Goal: Transaction & Acquisition: Purchase product/service

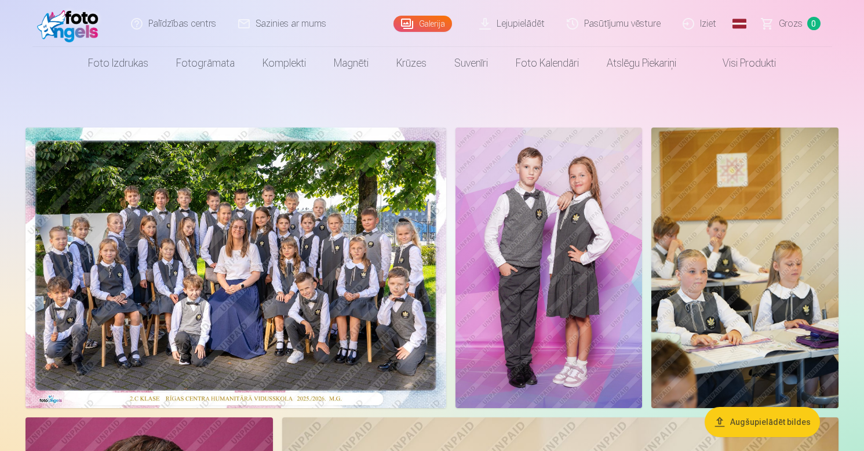
click at [236, 222] on img at bounding box center [235, 267] width 421 height 280
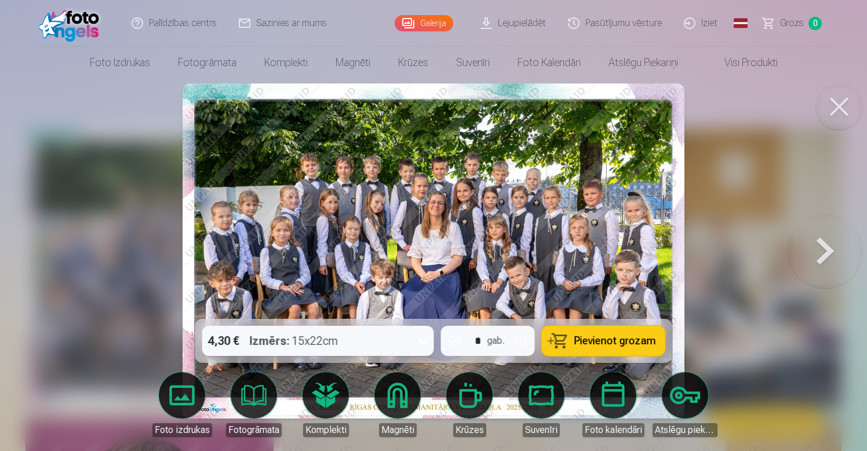
click at [599, 344] on span "Pievienot grozam" at bounding box center [615, 341] width 82 height 10
click at [841, 102] on button at bounding box center [839, 106] width 46 height 46
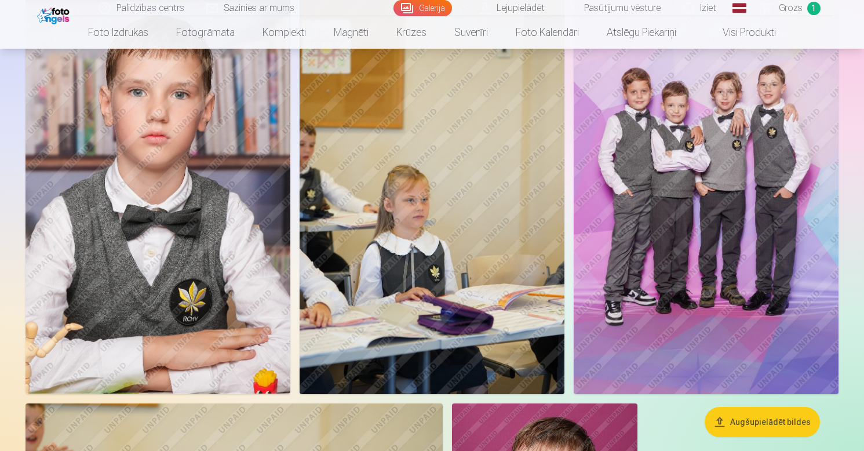
scroll to position [3053, 0]
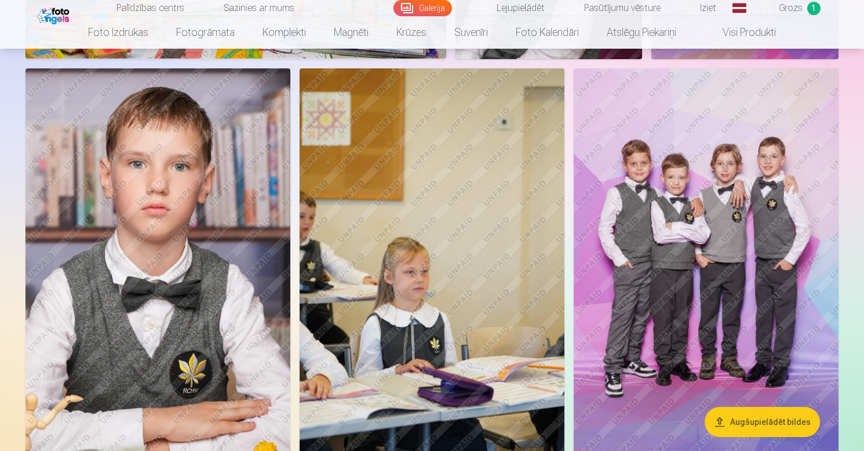
click at [706, 203] on img at bounding box center [706, 267] width 265 height 398
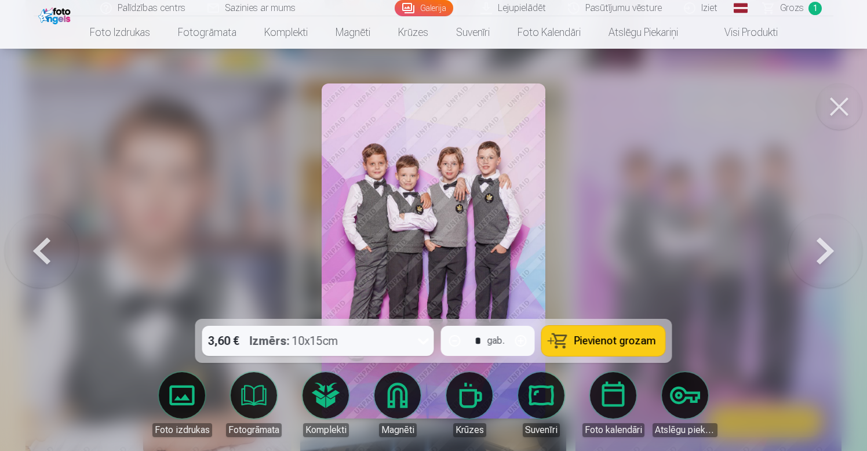
click at [611, 342] on span "Pievienot grozam" at bounding box center [615, 341] width 82 height 10
click at [841, 104] on button at bounding box center [839, 106] width 46 height 46
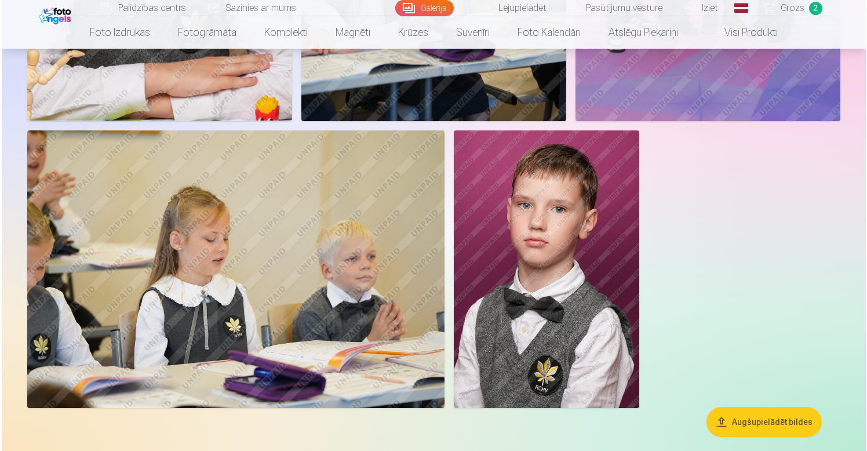
scroll to position [3399, 0]
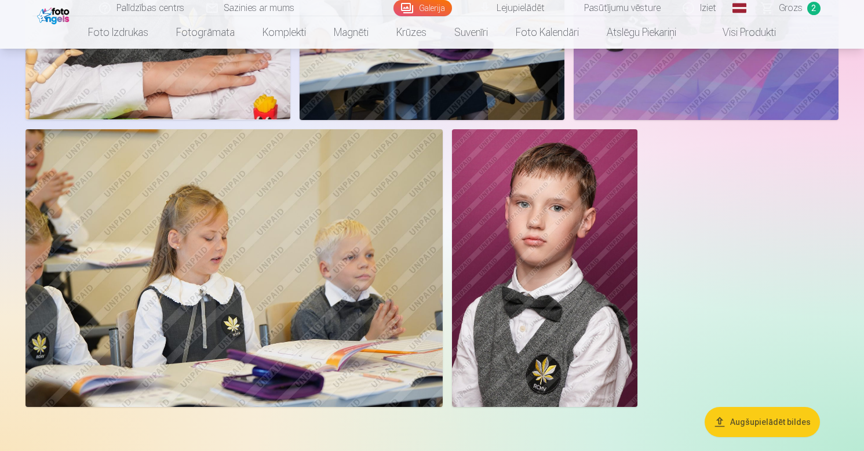
click at [572, 242] on img at bounding box center [544, 268] width 185 height 278
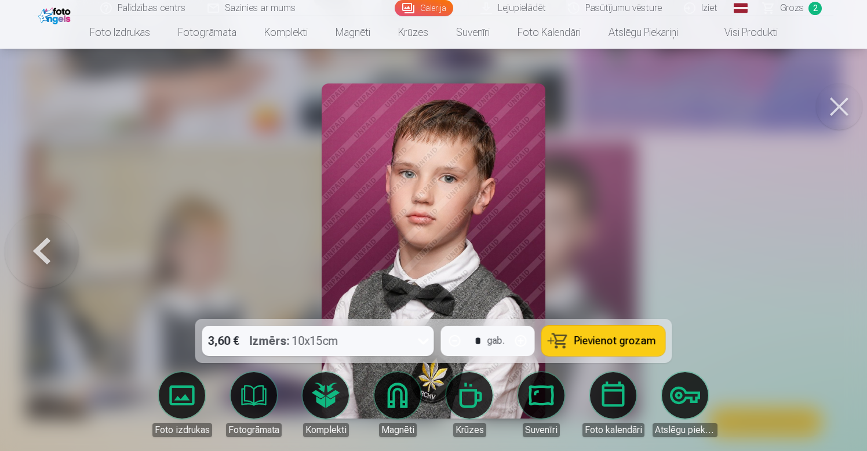
click at [393, 395] on link "Magnēti" at bounding box center [397, 404] width 65 height 65
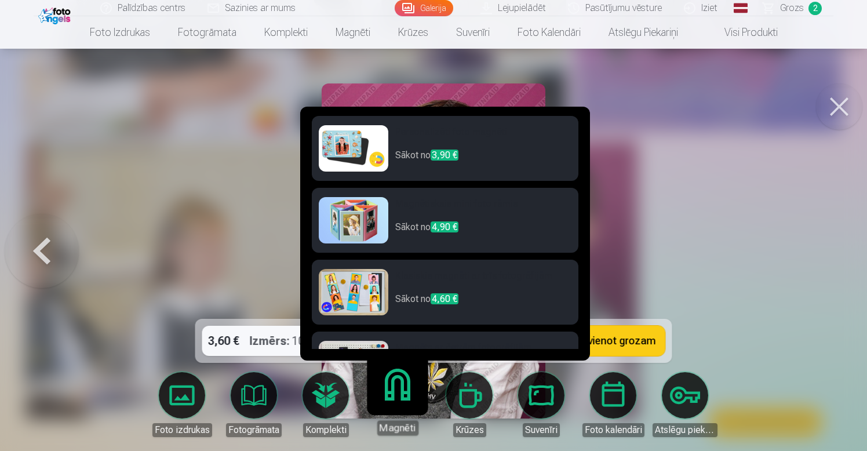
click at [506, 133] on h6 "Personalizēti foto magnēti" at bounding box center [483, 136] width 176 height 23
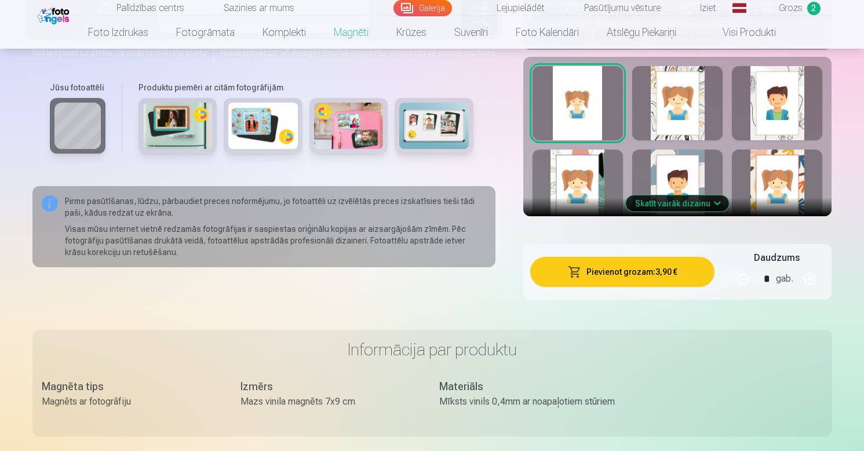
scroll to position [680, 0]
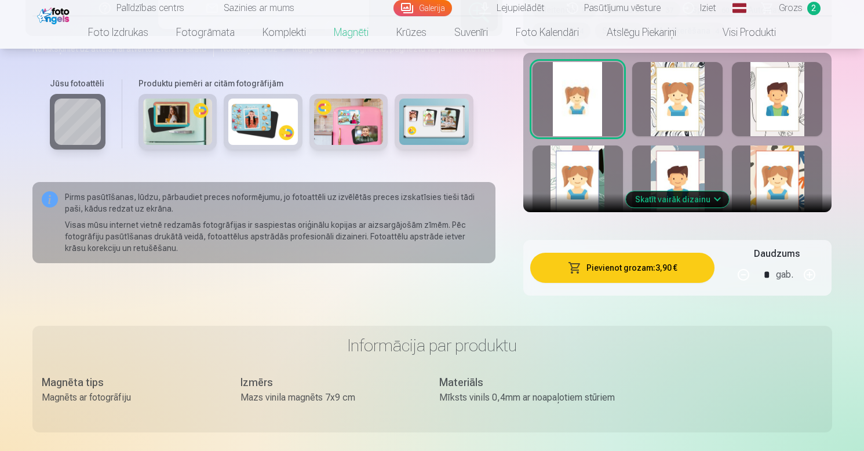
click at [582, 103] on div at bounding box center [578, 99] width 90 height 74
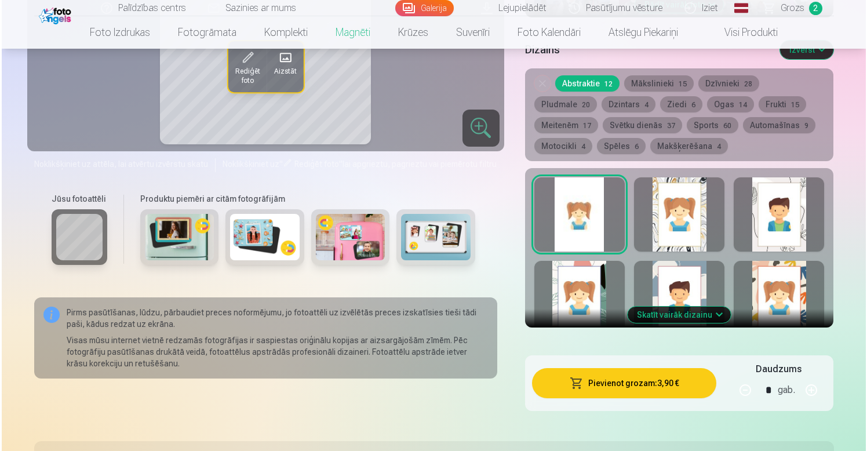
scroll to position [560, 0]
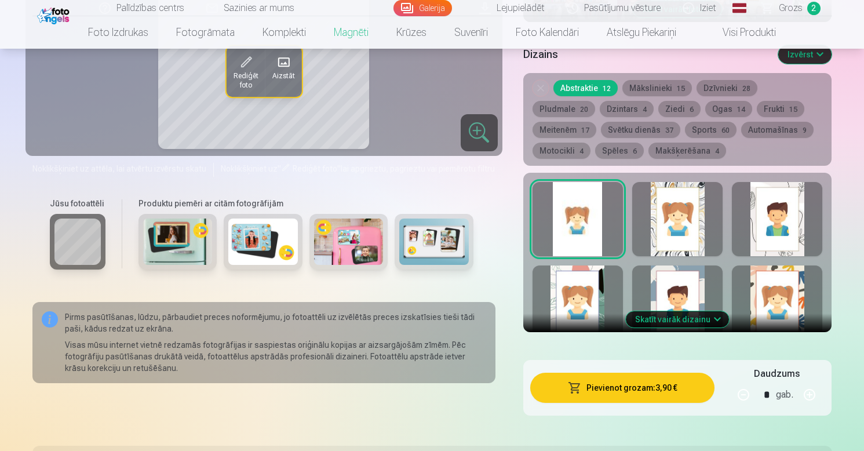
click at [619, 389] on button "Pievienot grozam : 3,90 €" at bounding box center [622, 388] width 185 height 30
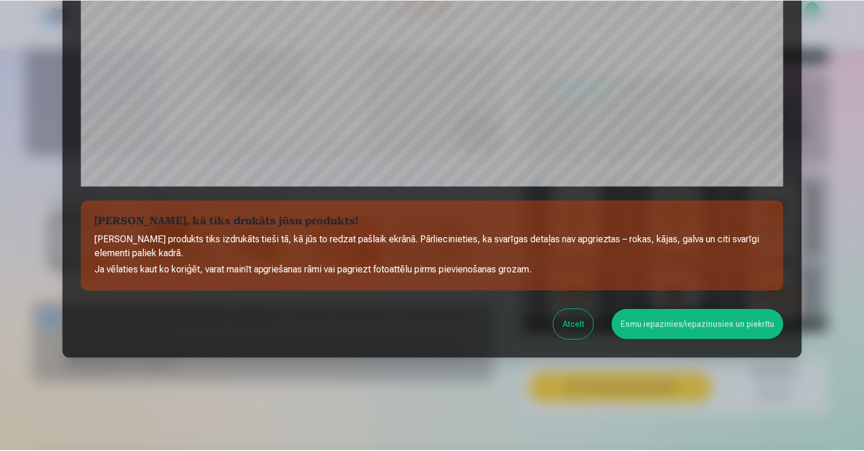
scroll to position [384, 0]
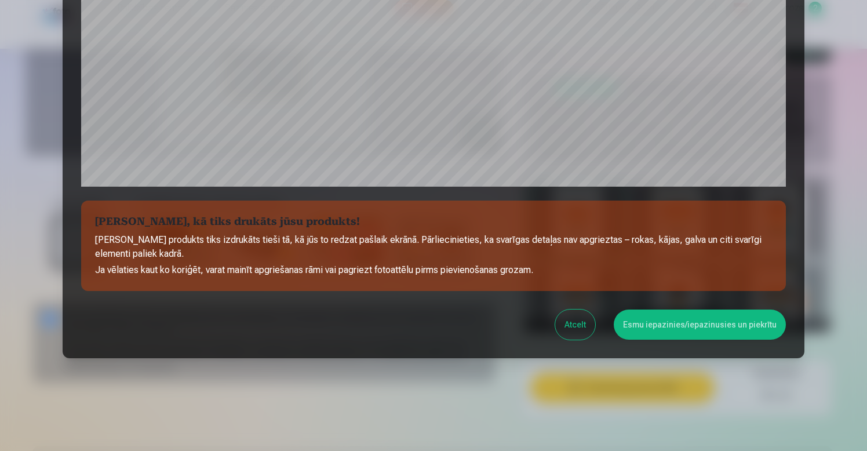
click at [679, 327] on button "Esmu iepazinies/iepazinusies un piekrītu" at bounding box center [700, 324] width 172 height 30
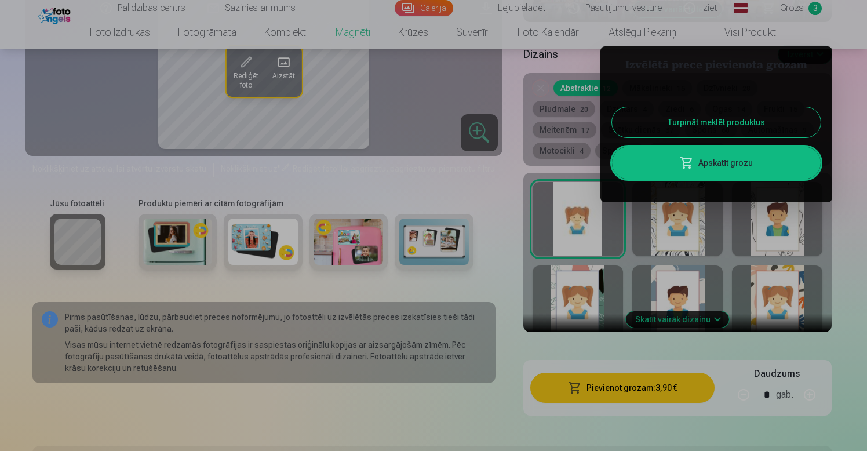
click at [267, 441] on div at bounding box center [433, 225] width 867 height 451
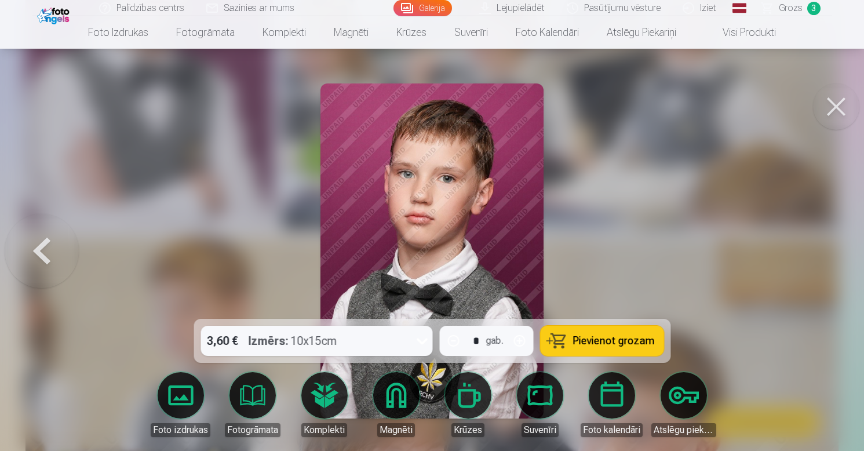
scroll to position [3399, 0]
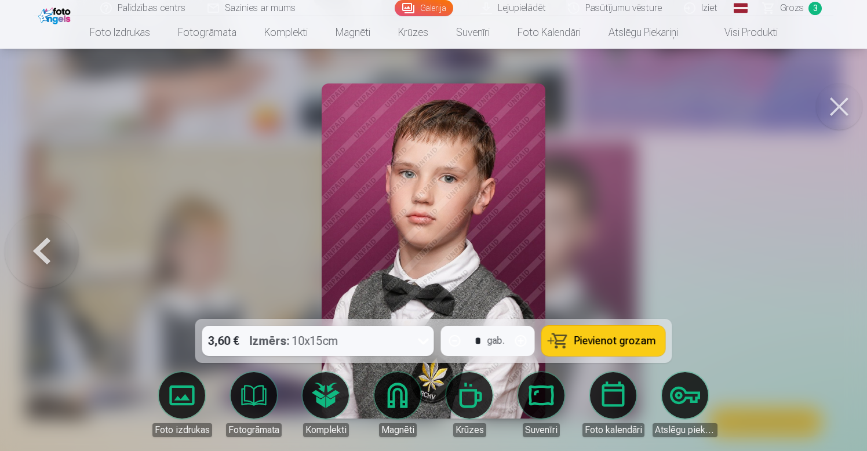
click at [838, 110] on button at bounding box center [839, 106] width 46 height 46
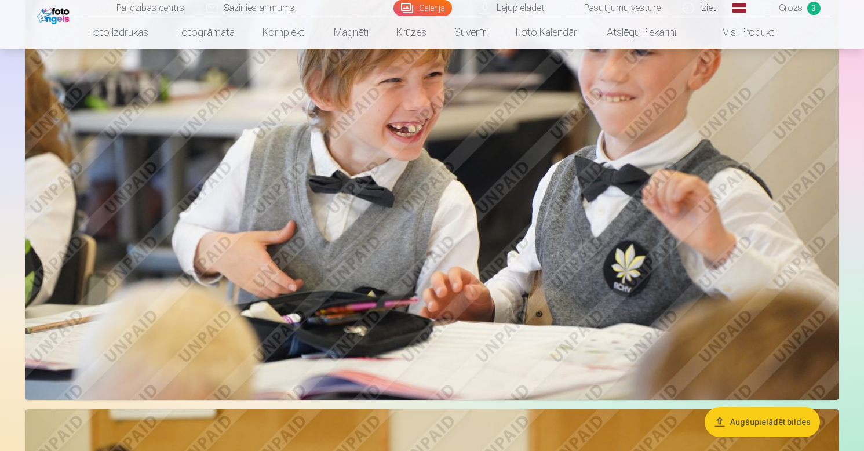
scroll to position [926, 0]
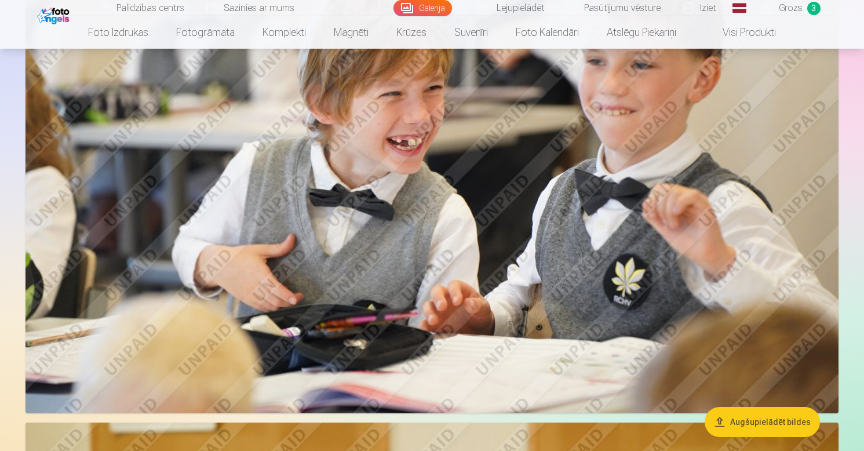
click at [596, 223] on img at bounding box center [431, 142] width 813 height 542
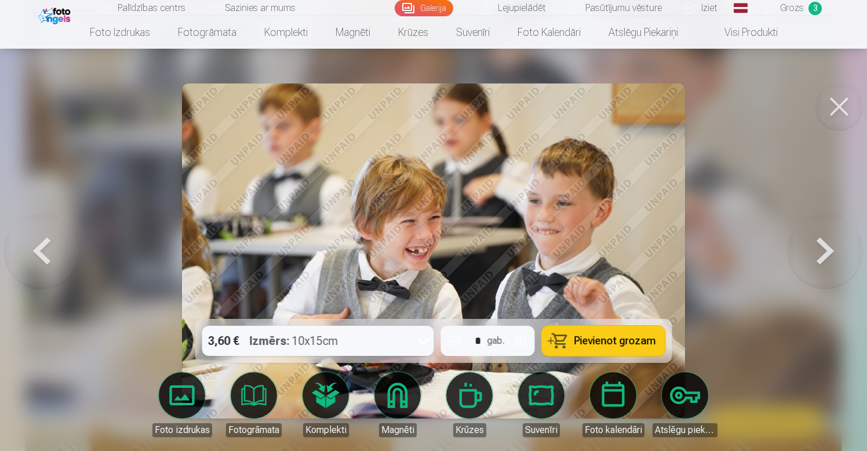
click at [612, 338] on span "Pievienot grozam" at bounding box center [615, 341] width 82 height 10
click at [844, 100] on button at bounding box center [839, 106] width 46 height 46
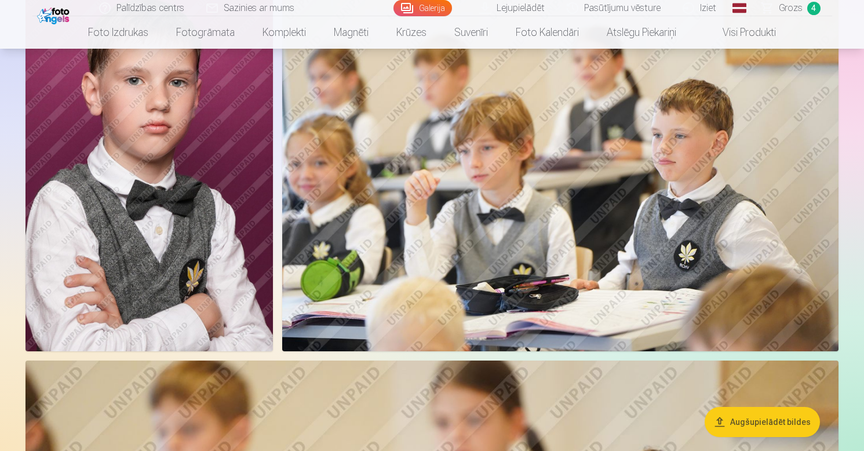
scroll to position [426, 0]
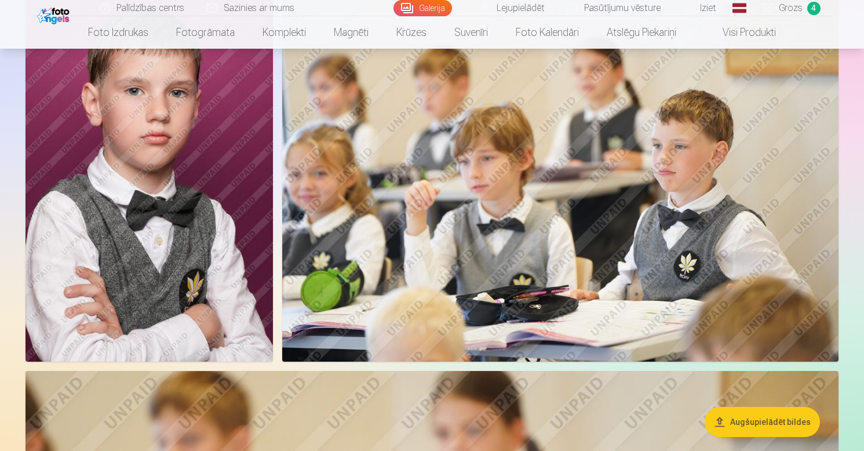
click at [546, 181] on img at bounding box center [560, 176] width 556 height 371
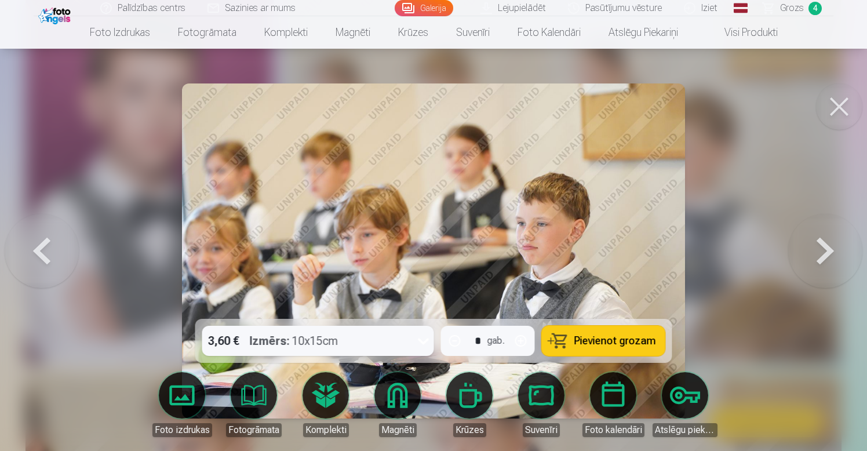
click at [615, 345] on span "Pievienot grozam" at bounding box center [615, 341] width 82 height 10
click at [837, 97] on button at bounding box center [839, 106] width 46 height 46
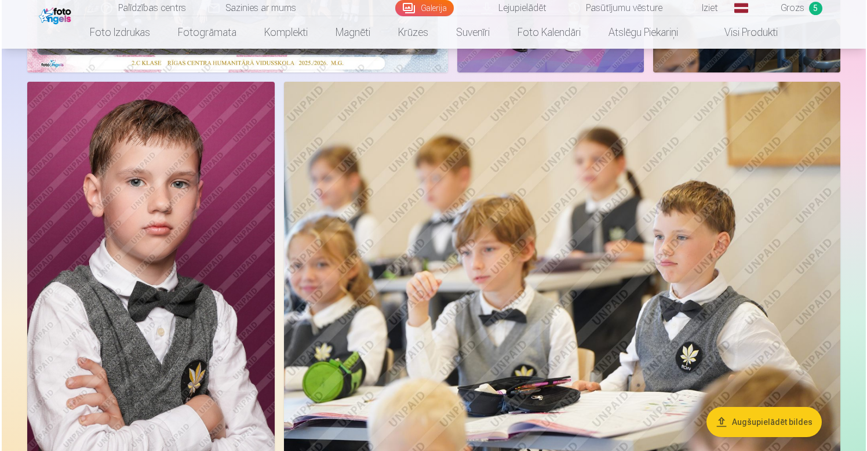
scroll to position [290, 0]
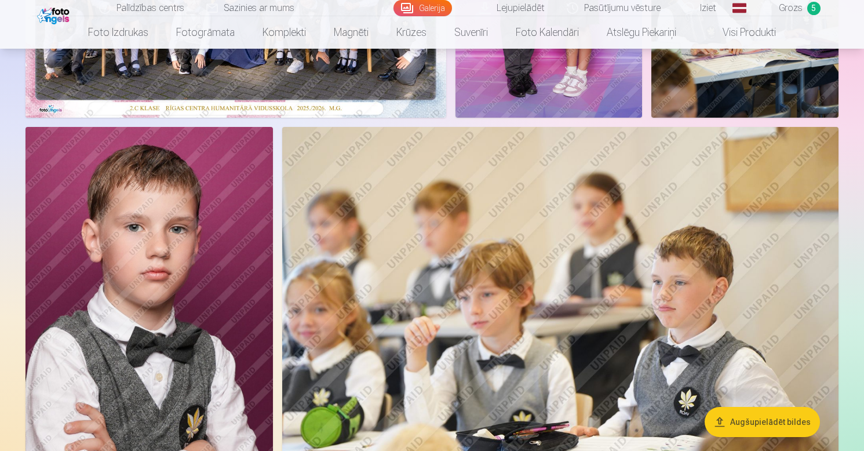
click at [190, 223] on img at bounding box center [148, 312] width 247 height 371
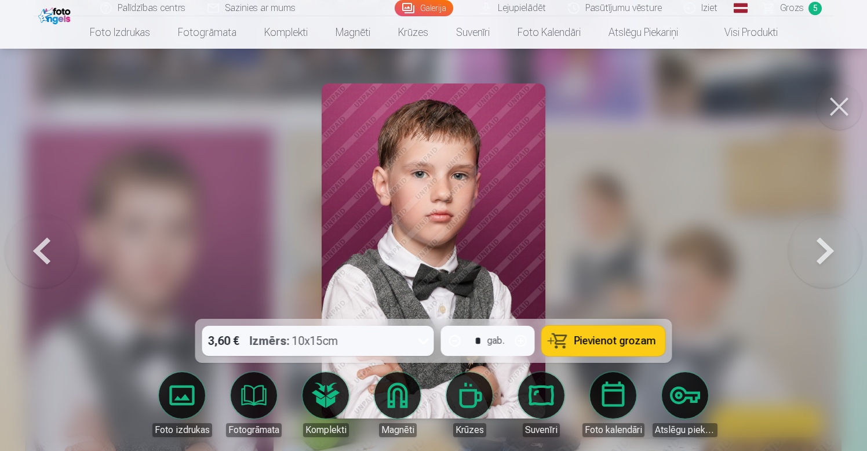
click at [523, 340] on button "button" at bounding box center [521, 341] width 28 height 28
click at [522, 340] on button "button" at bounding box center [521, 341] width 28 height 28
click at [457, 337] on button "button" at bounding box center [455, 341] width 28 height 28
type input "*"
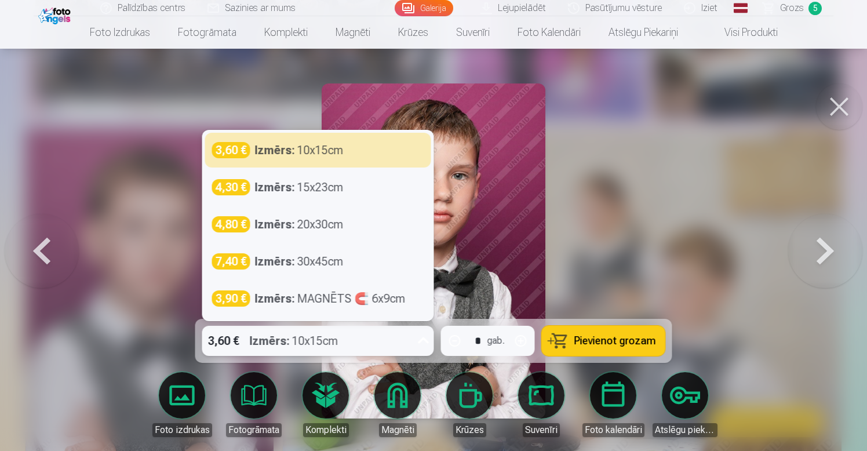
click at [426, 338] on icon at bounding box center [423, 340] width 19 height 19
click at [666, 162] on div at bounding box center [433, 225] width 867 height 451
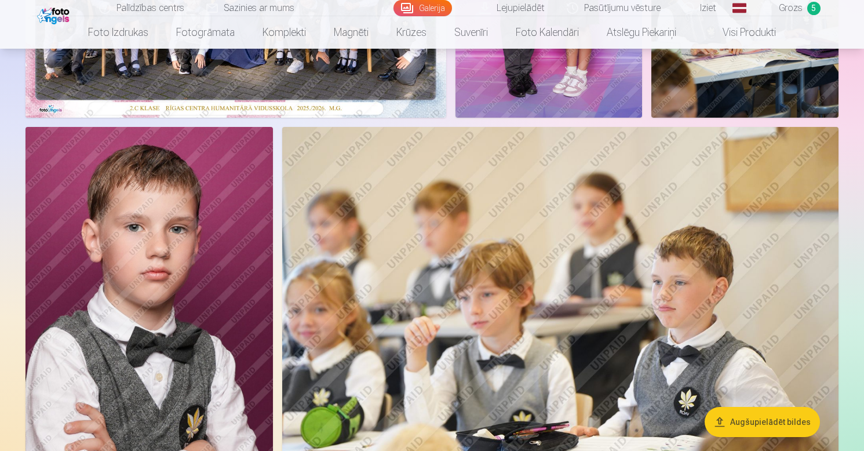
click at [238, 222] on img at bounding box center [148, 312] width 247 height 371
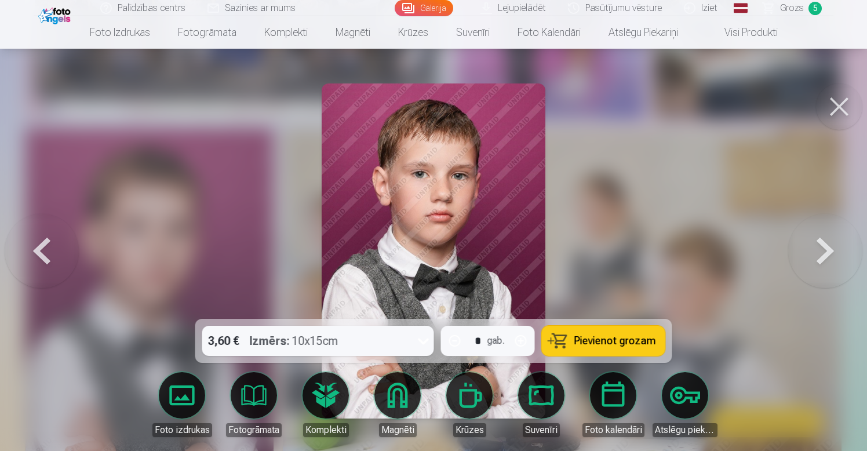
click at [628, 338] on span "Pievienot grozam" at bounding box center [615, 341] width 82 height 10
type input "*"
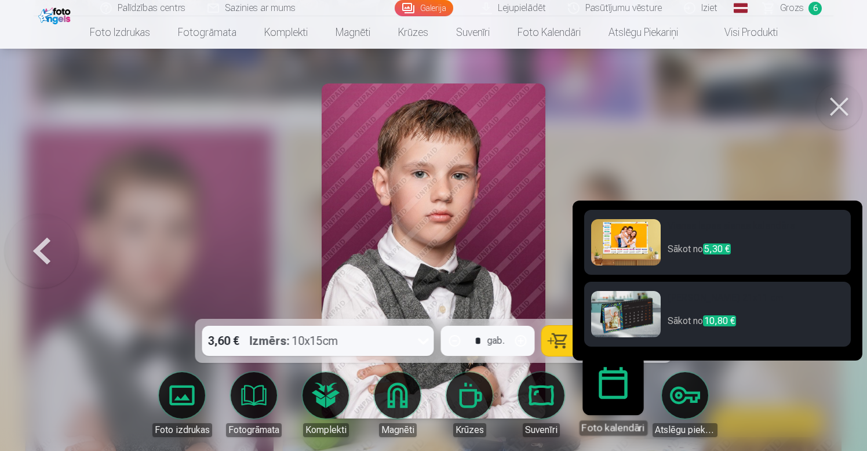
click at [623, 322] on img at bounding box center [626, 314] width 70 height 46
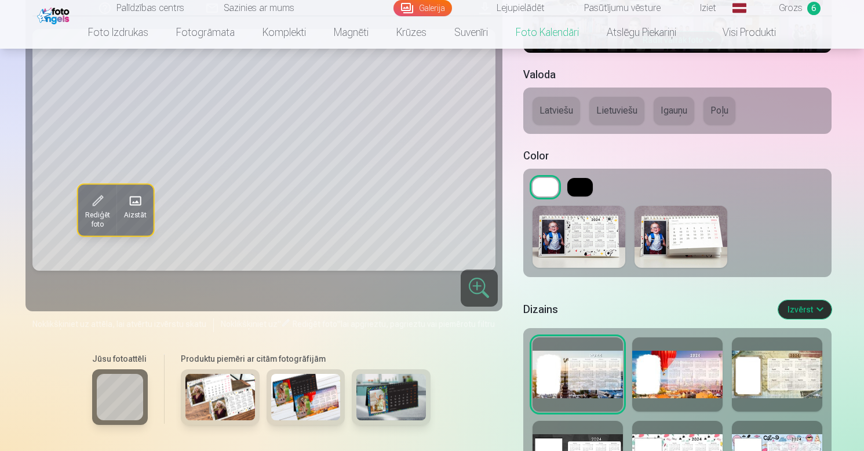
scroll to position [407, 0]
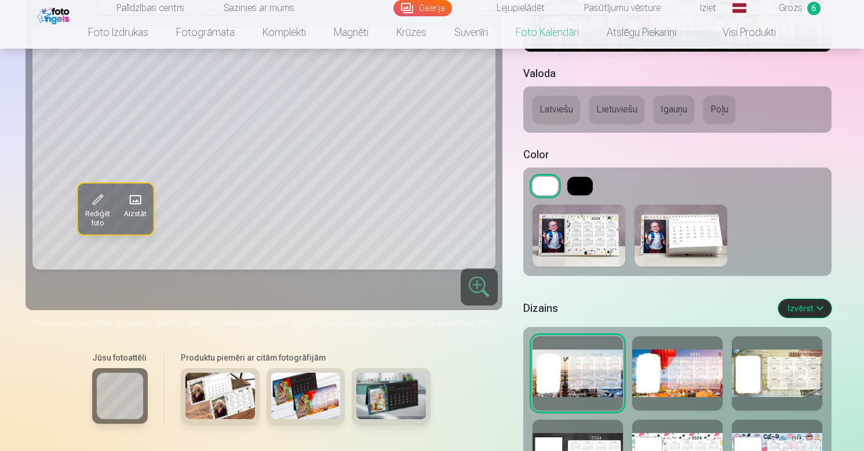
click at [404, 405] on img at bounding box center [391, 396] width 70 height 46
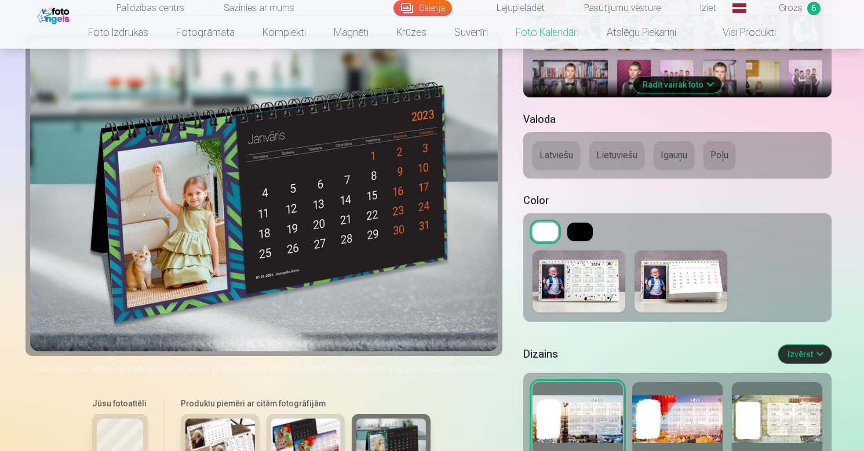
scroll to position [389, 0]
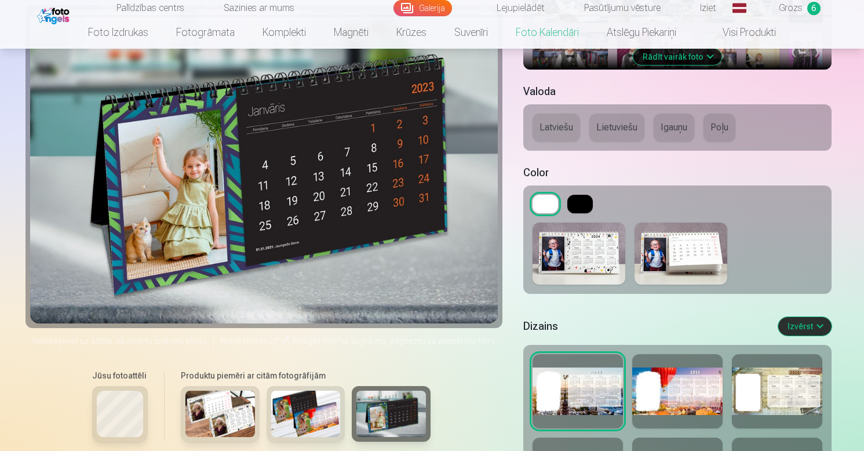
click at [691, 251] on img at bounding box center [681, 254] width 93 height 62
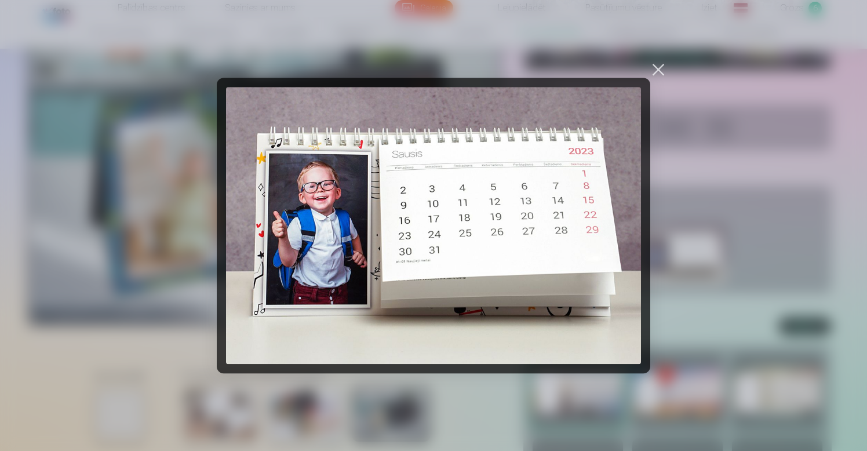
click at [659, 67] on div at bounding box center [658, 69] width 16 height 16
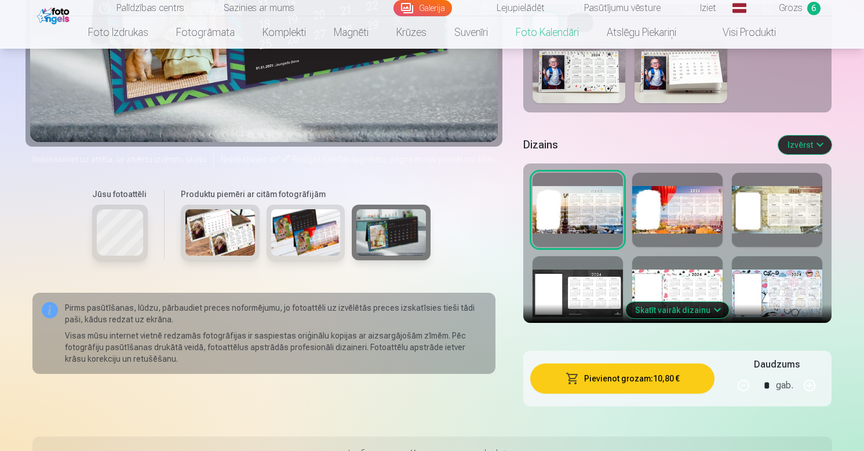
scroll to position [572, 0]
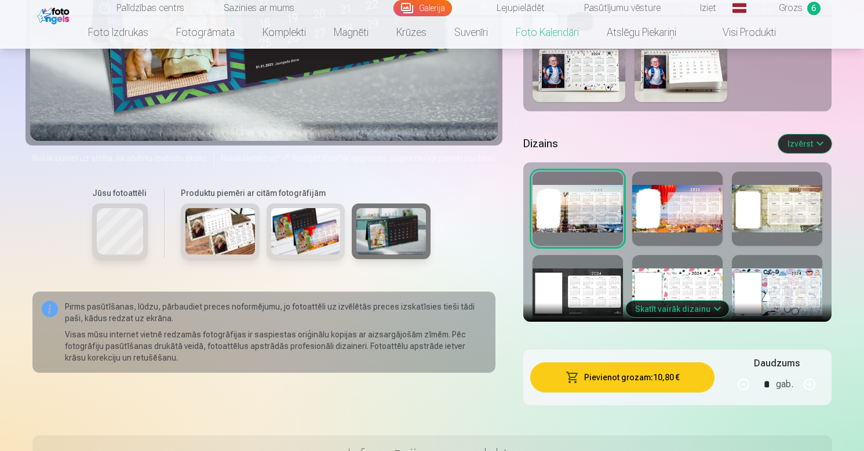
click at [680, 309] on button "Skatīt vairāk dizainu" at bounding box center [677, 309] width 103 height 16
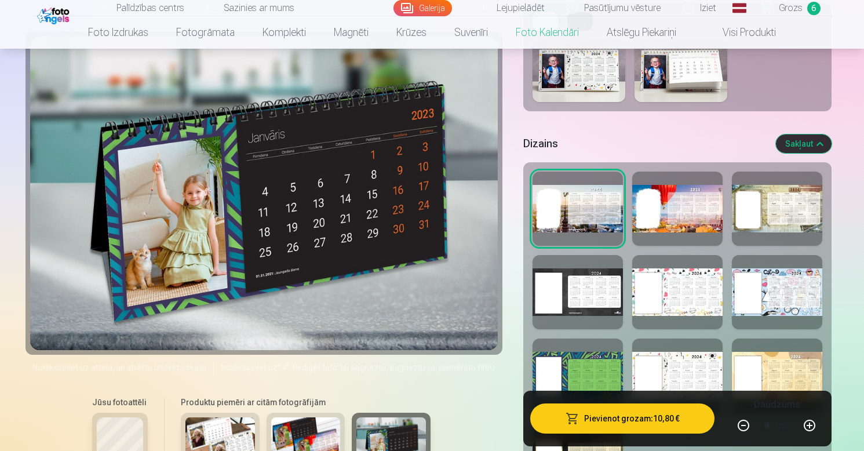
scroll to position [449, 0]
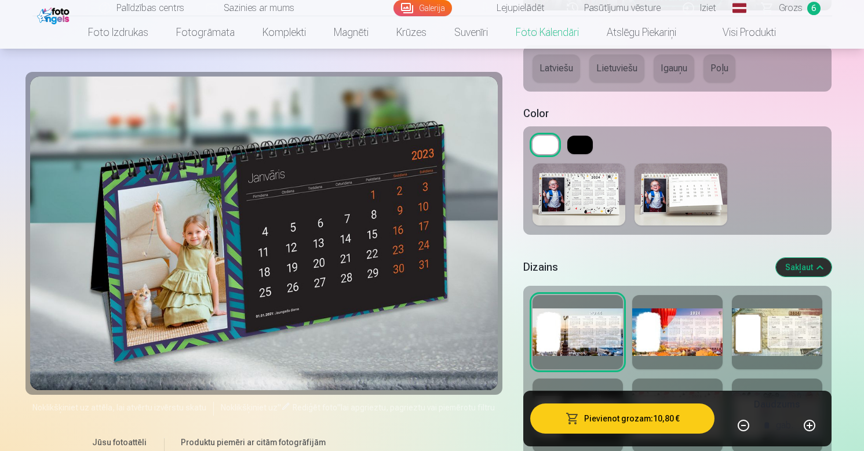
click at [680, 189] on img at bounding box center [681, 194] width 93 height 62
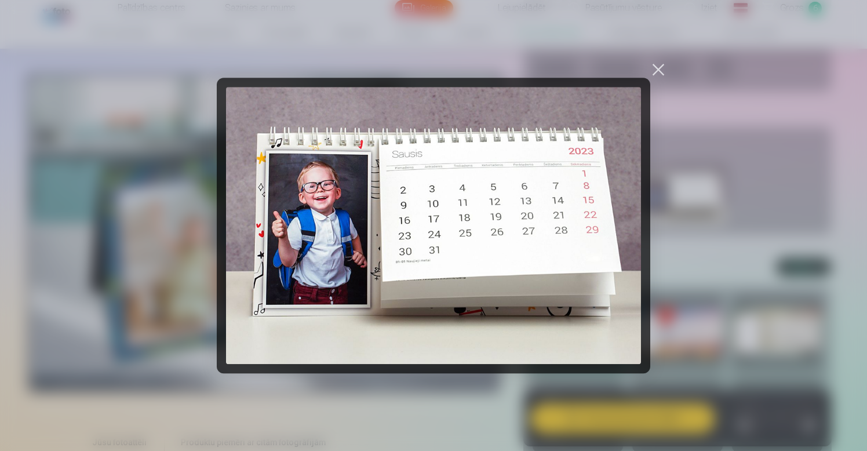
click at [655, 67] on div at bounding box center [658, 69] width 16 height 16
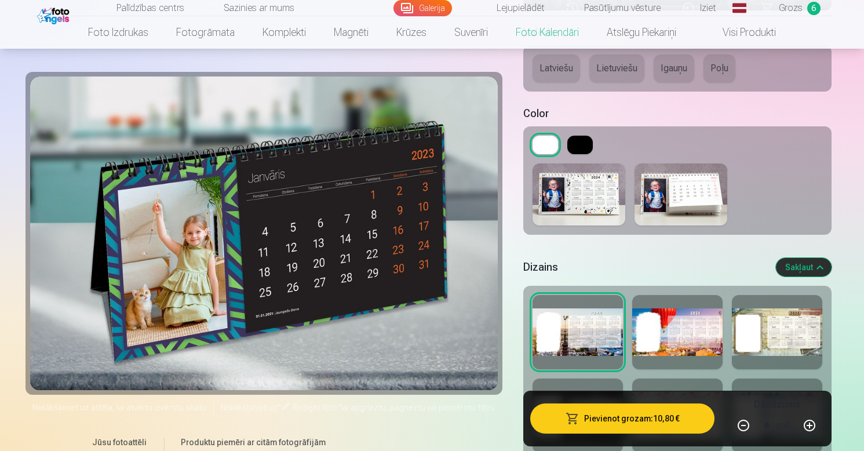
click at [577, 144] on button at bounding box center [579, 145] width 25 height 19
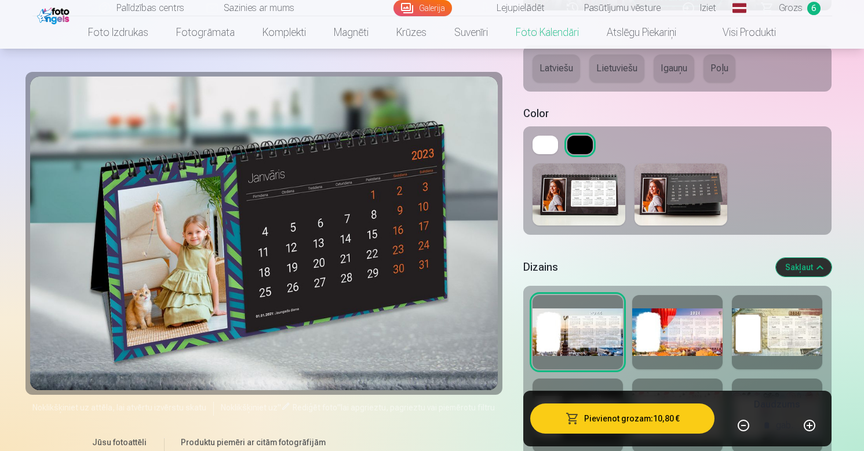
click at [691, 200] on img at bounding box center [681, 194] width 93 height 62
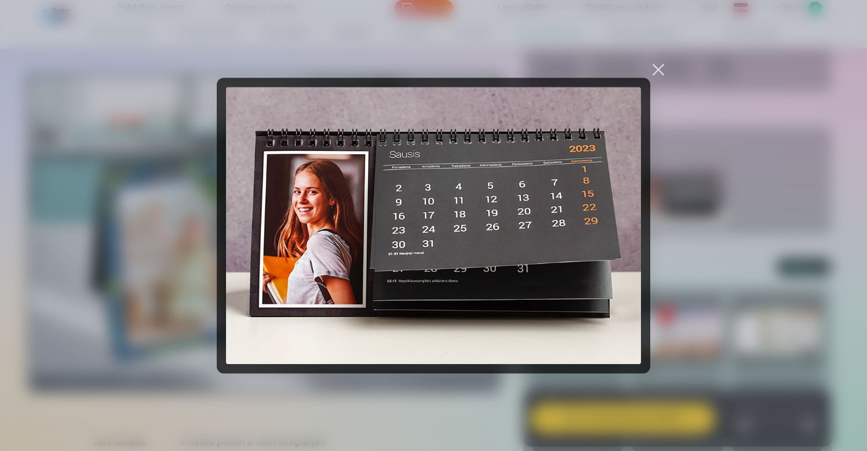
click at [658, 67] on div at bounding box center [658, 69] width 16 height 16
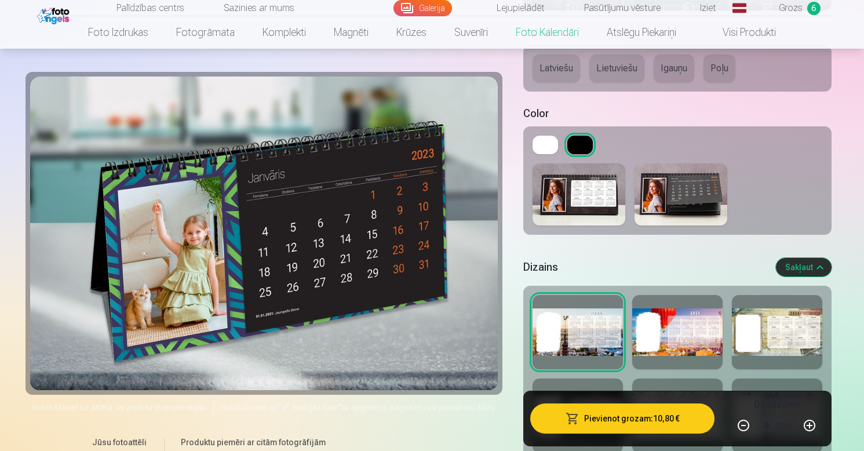
click at [562, 192] on img at bounding box center [579, 194] width 93 height 62
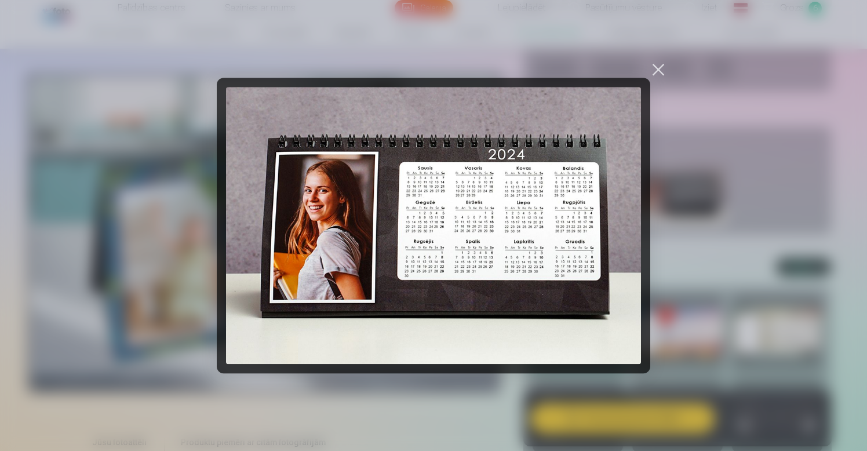
click at [657, 68] on div at bounding box center [658, 69] width 16 height 16
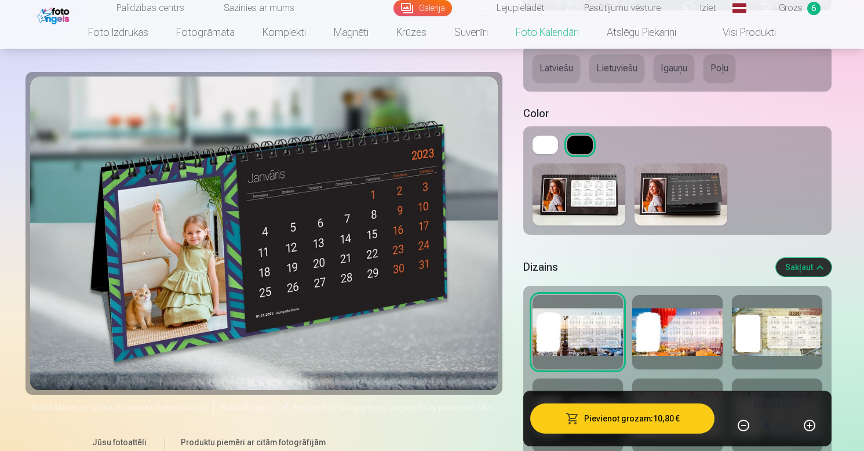
click at [673, 207] on img at bounding box center [681, 194] width 93 height 62
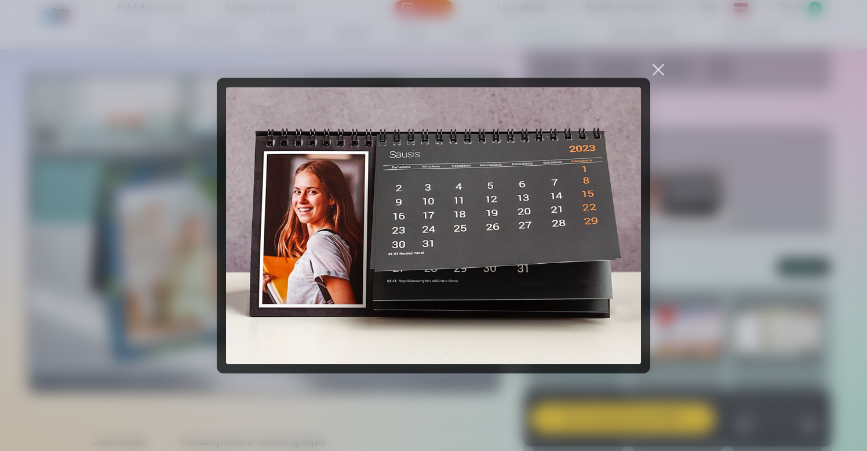
click at [658, 78] on div at bounding box center [658, 69] width 16 height 16
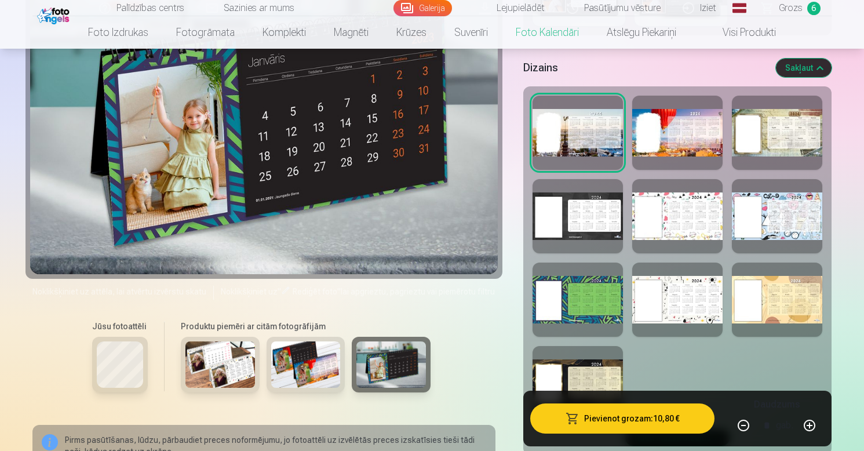
scroll to position [651, 0]
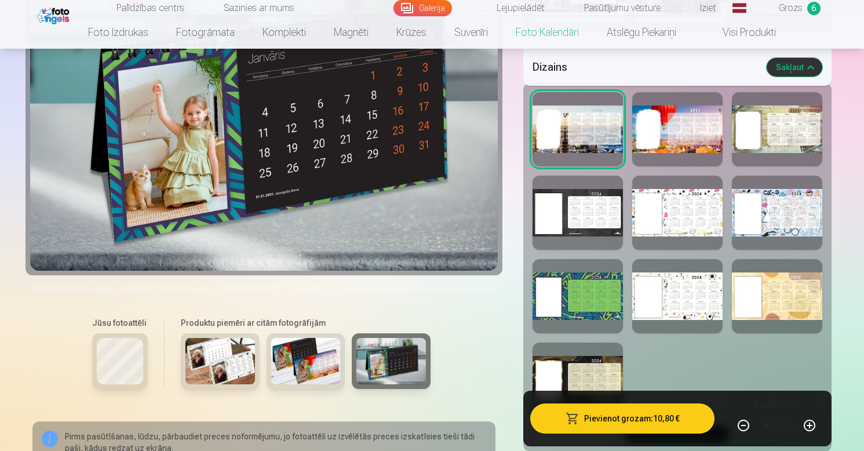
click at [564, 323] on div at bounding box center [578, 296] width 90 height 74
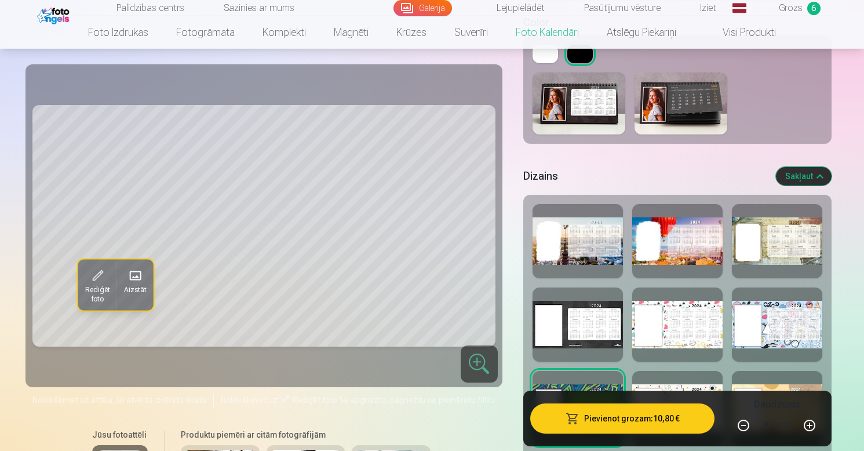
scroll to position [529, 0]
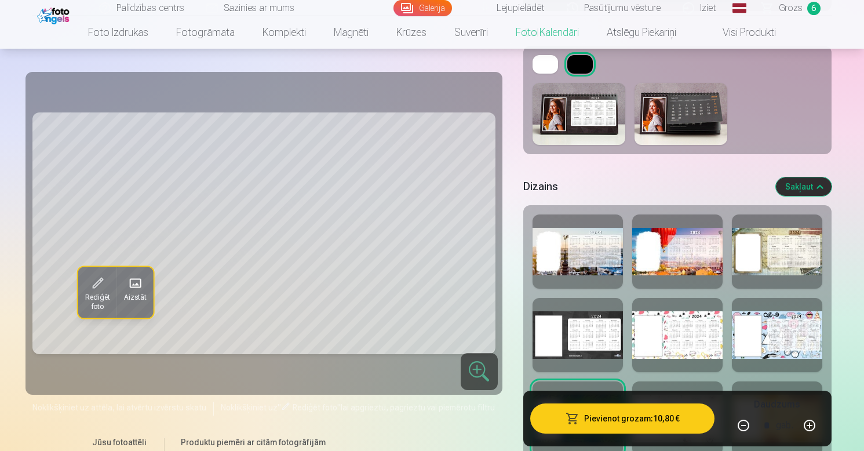
click at [573, 235] on div at bounding box center [578, 251] width 90 height 74
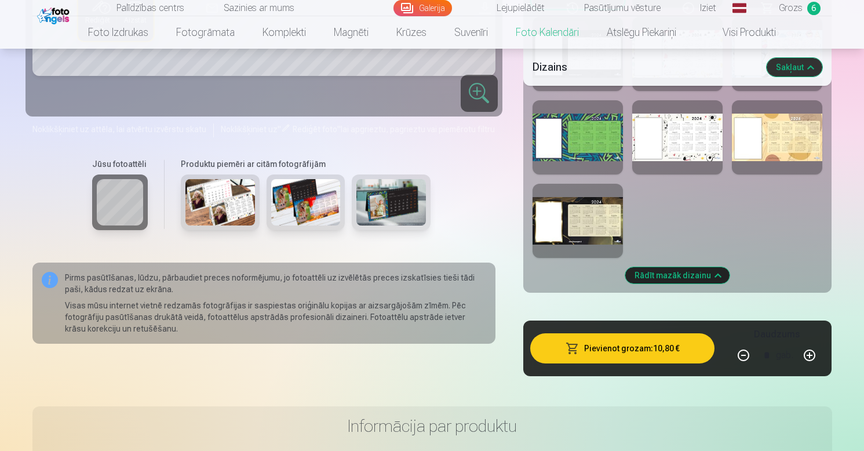
scroll to position [808, 0]
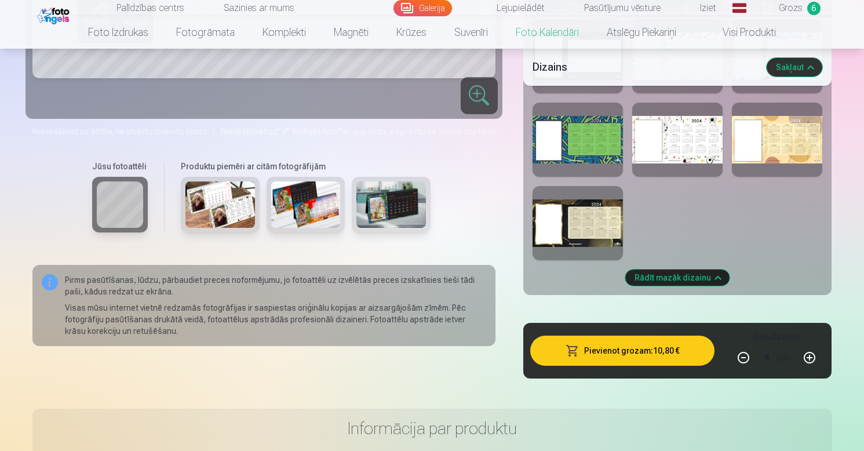
click at [679, 280] on button "Rādīt mazāk dizainu" at bounding box center [677, 277] width 104 height 16
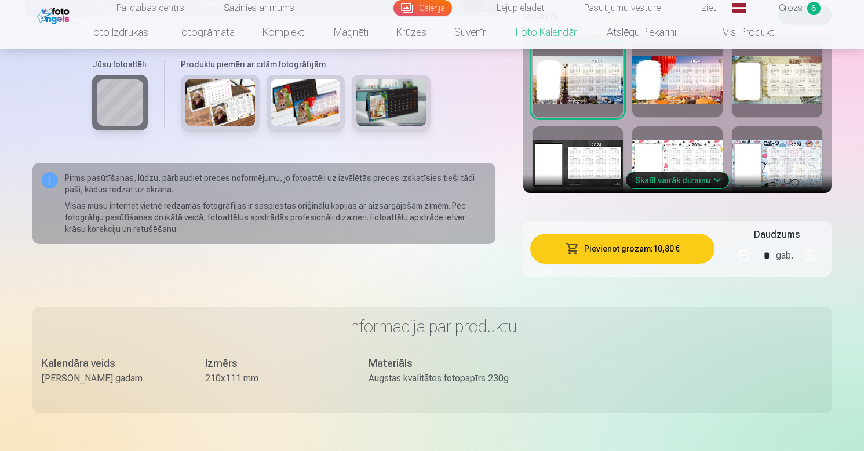
scroll to position [702, 0]
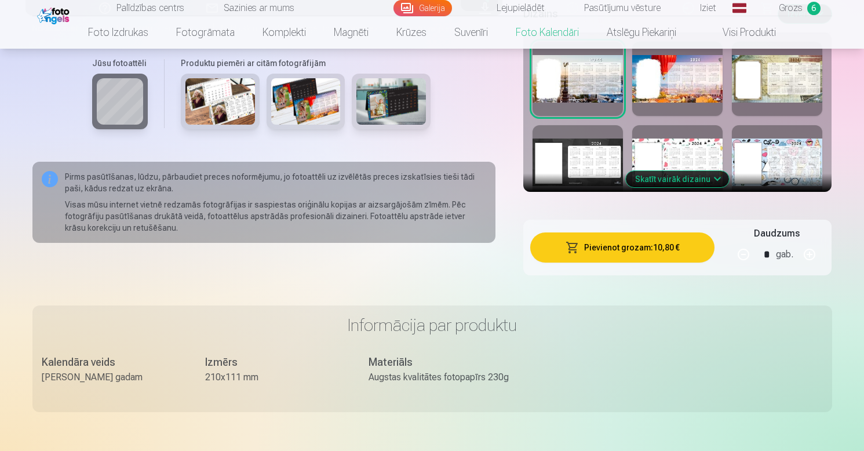
click at [392, 89] on img at bounding box center [391, 101] width 70 height 46
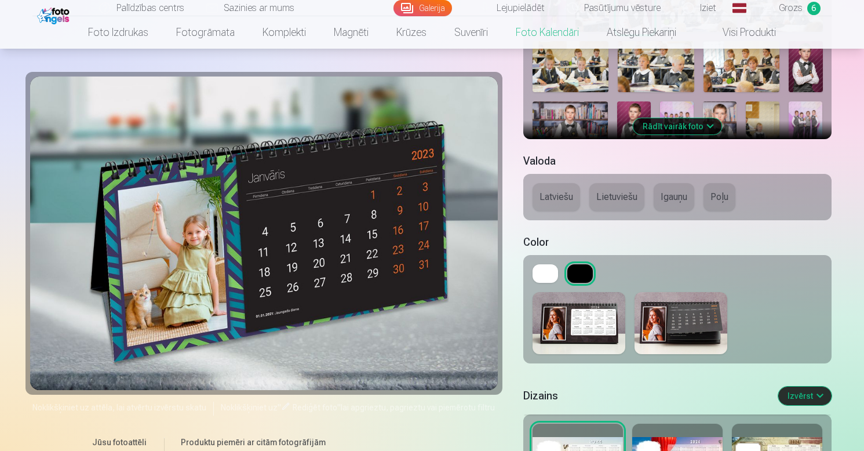
scroll to position [320, 0]
click at [673, 331] on img at bounding box center [681, 323] width 93 height 62
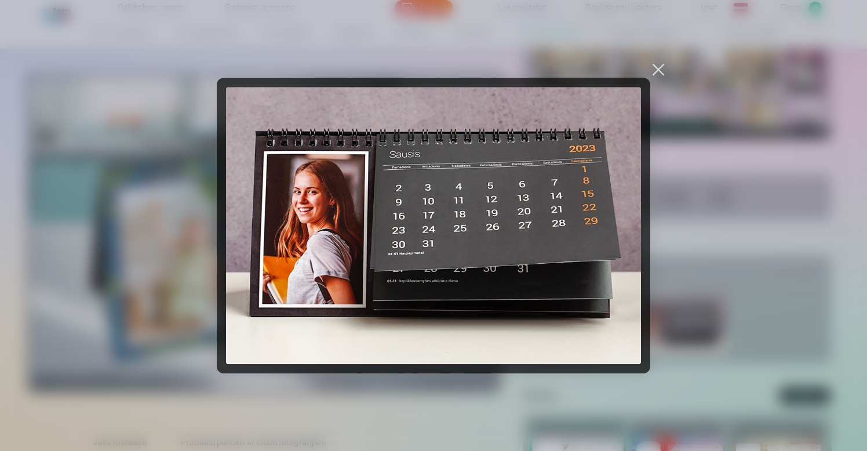
click at [662, 71] on div at bounding box center [658, 69] width 16 height 16
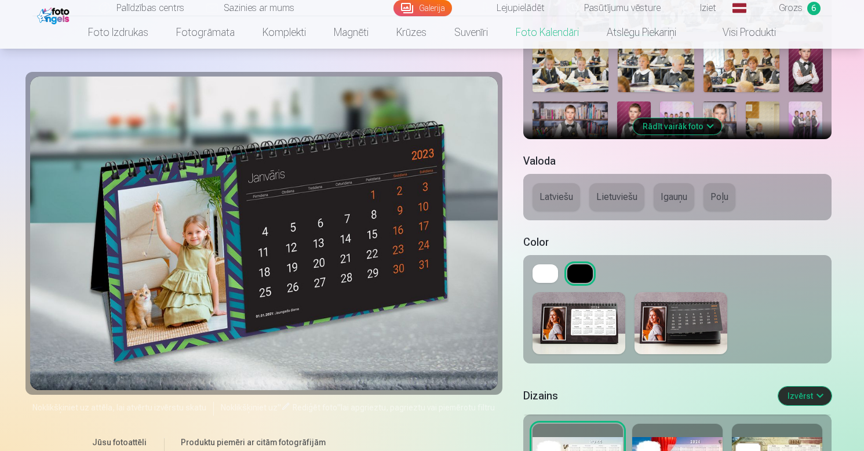
click at [812, 393] on button "Izvērst" at bounding box center [804, 396] width 53 height 19
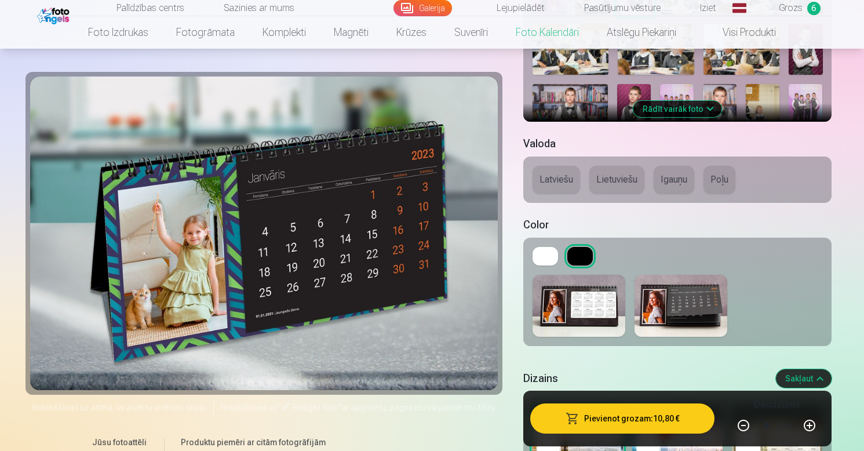
scroll to position [317, 0]
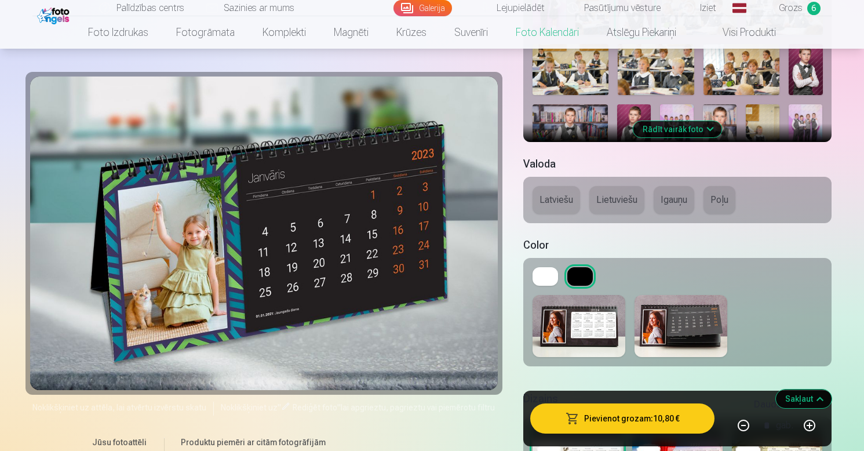
click at [518, 193] on div "Rediģēt foto Aizstāt Noklikšķiniet uz attēla, lai atvērtu izvērstu skatu Noklik…" at bounding box center [432, 335] width 800 height 1091
click at [567, 195] on button "Latviešu" at bounding box center [557, 200] width 48 height 28
click at [679, 329] on img at bounding box center [681, 326] width 93 height 62
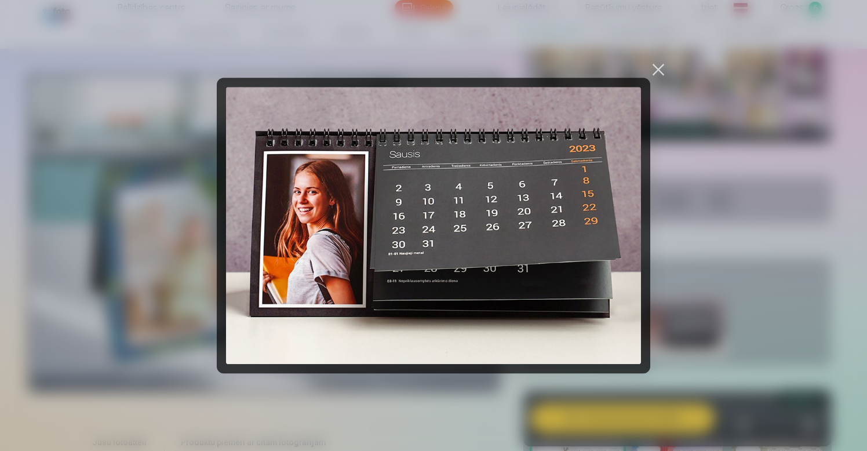
click at [655, 66] on div at bounding box center [658, 69] width 16 height 16
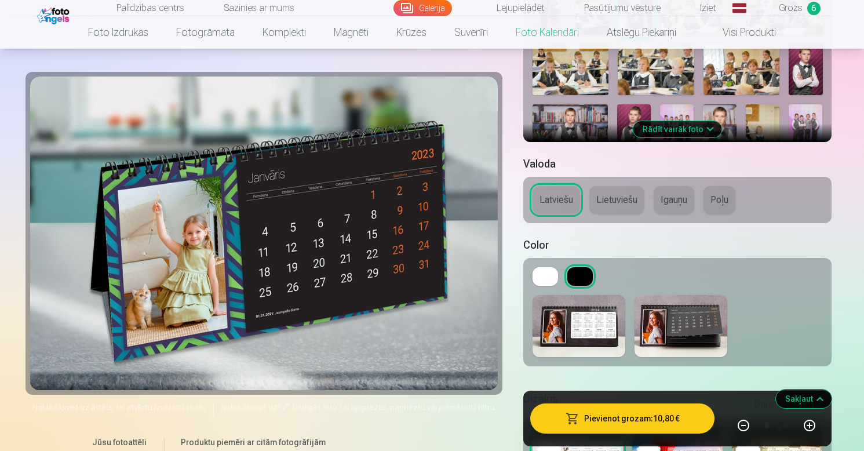
click at [586, 330] on img at bounding box center [579, 326] width 93 height 62
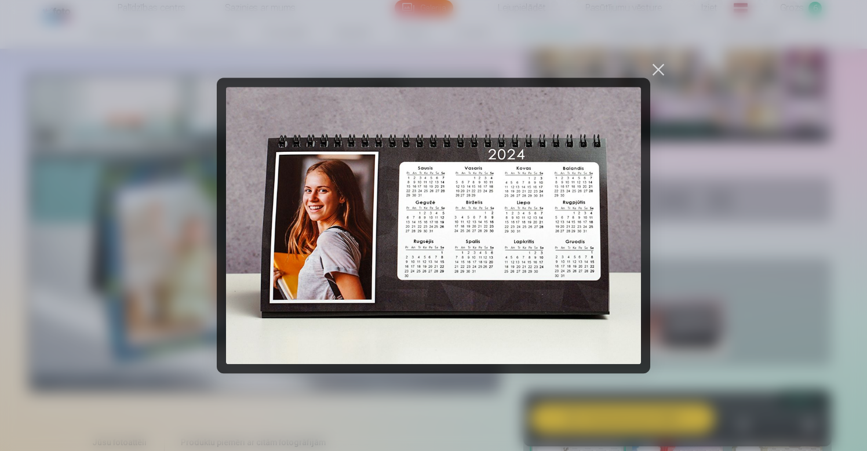
click at [657, 72] on div at bounding box center [658, 69] width 16 height 16
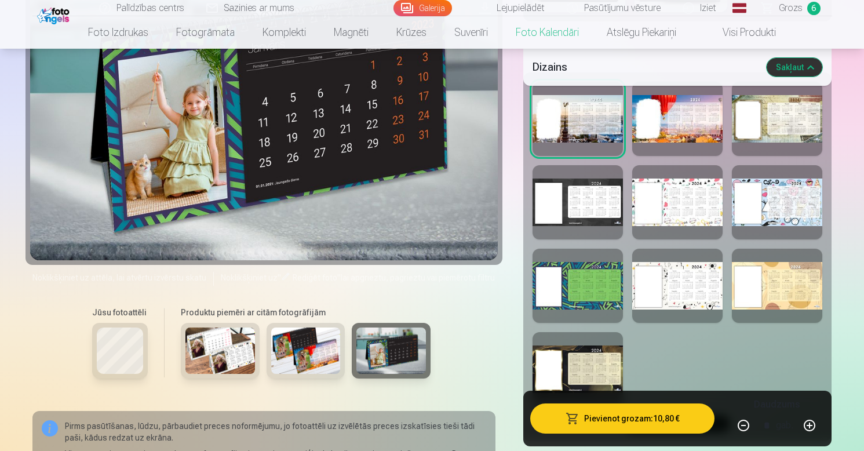
scroll to position [693, 0]
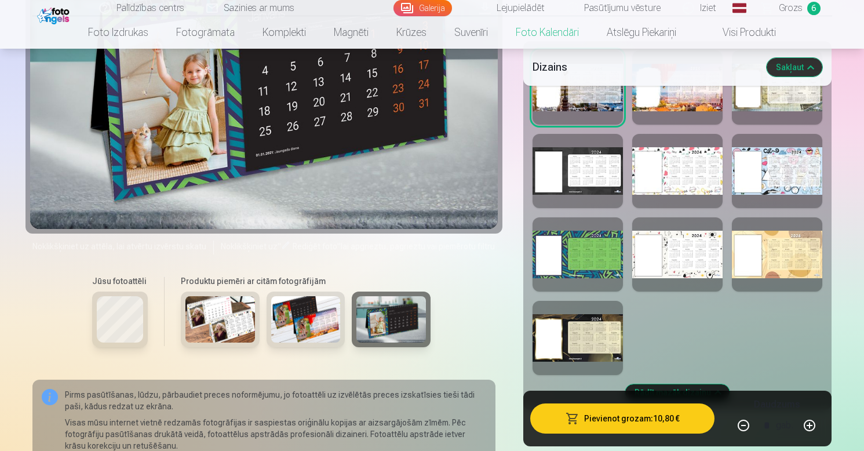
click at [589, 153] on div at bounding box center [578, 171] width 90 height 74
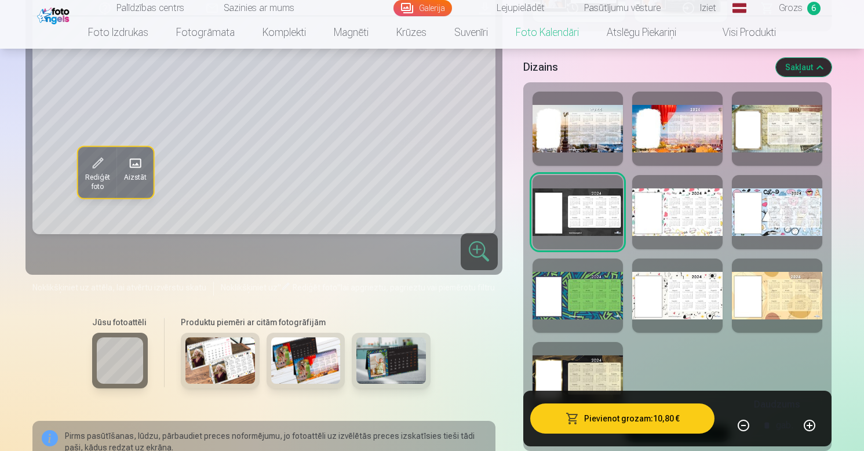
scroll to position [687, 0]
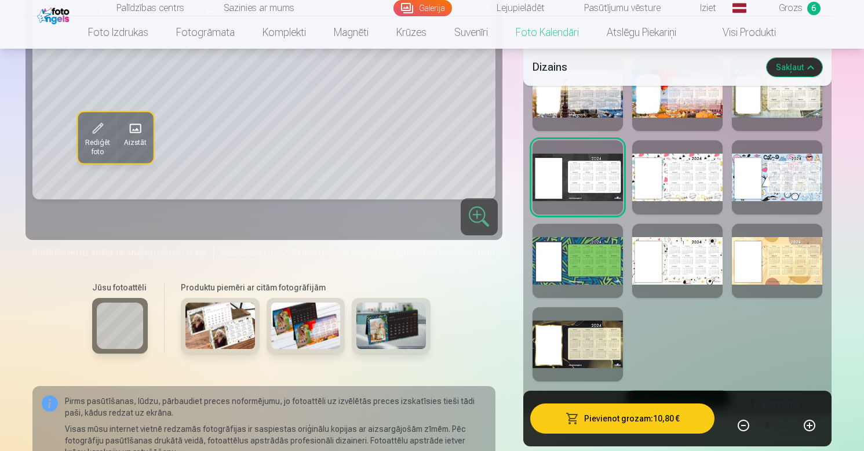
click at [588, 340] on div at bounding box center [578, 344] width 90 height 74
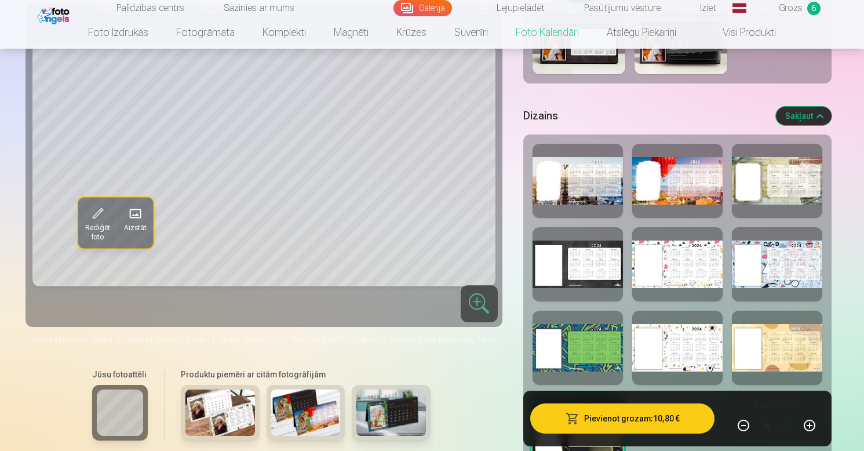
scroll to position [604, 0]
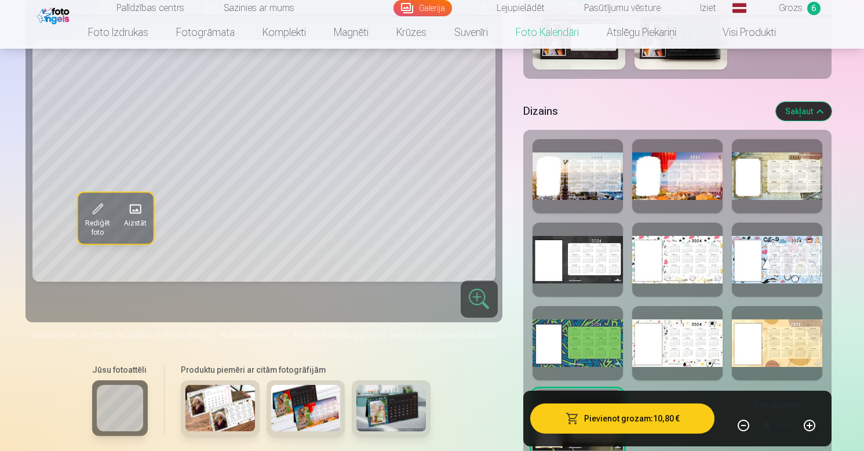
click at [567, 260] on div at bounding box center [578, 260] width 90 height 74
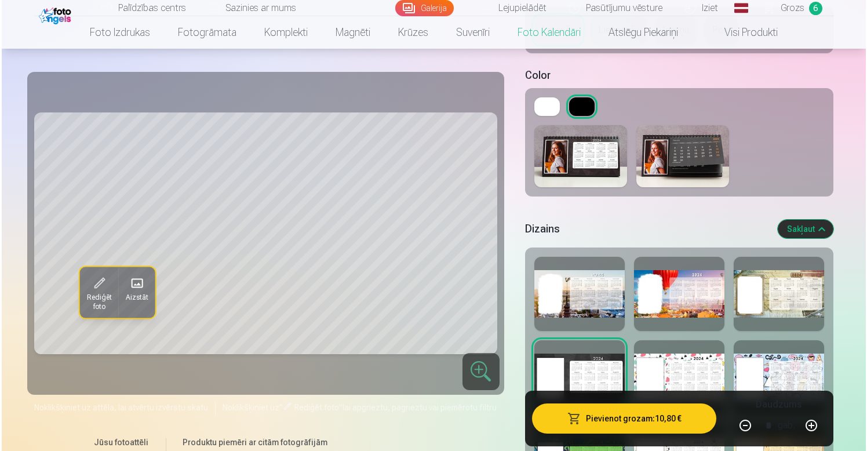
scroll to position [471, 0]
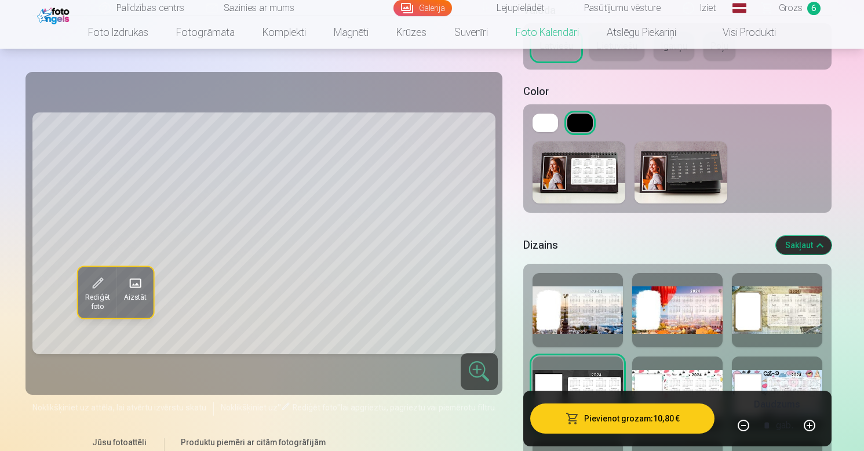
click at [582, 166] on img at bounding box center [579, 172] width 93 height 62
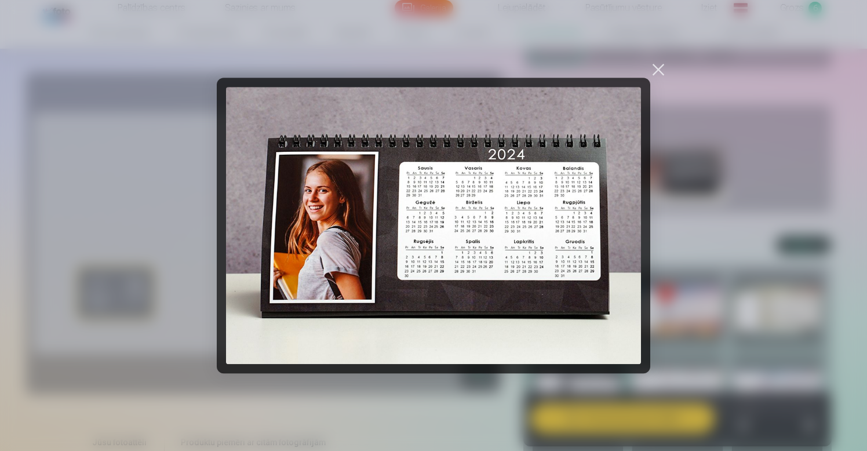
click at [659, 70] on div at bounding box center [658, 69] width 16 height 16
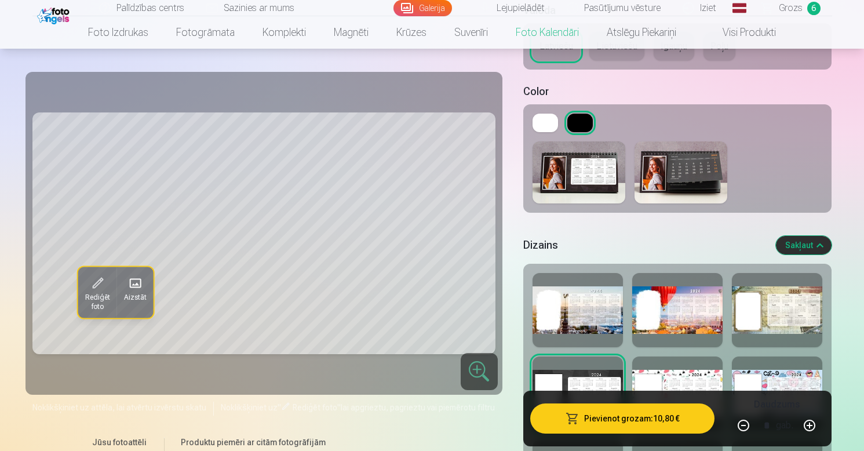
click at [94, 282] on span at bounding box center [96, 283] width 19 height 19
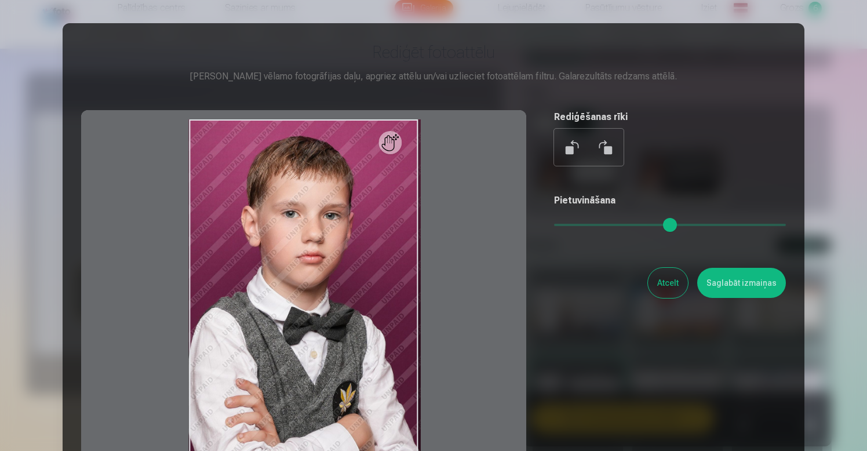
click at [673, 276] on button "Atcelt" at bounding box center [668, 283] width 40 height 30
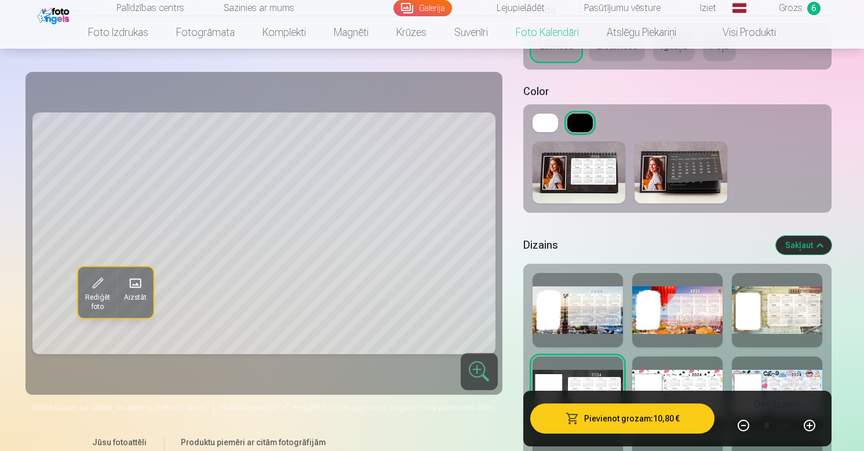
click at [136, 285] on span at bounding box center [134, 283] width 19 height 19
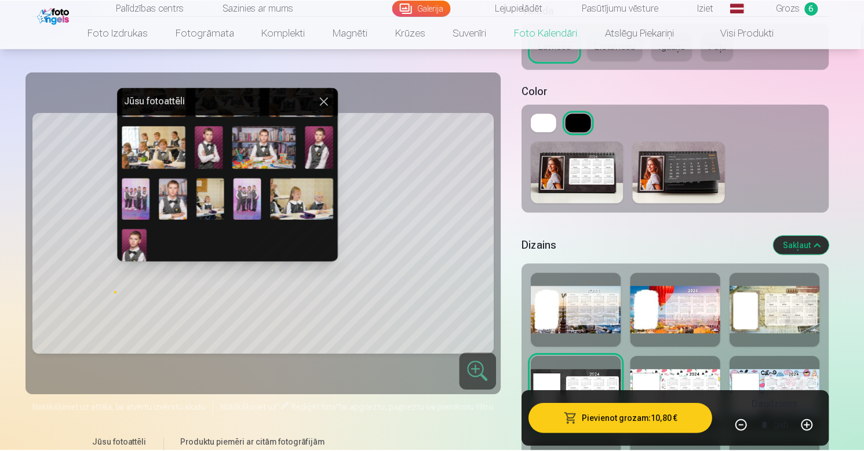
scroll to position [104, 0]
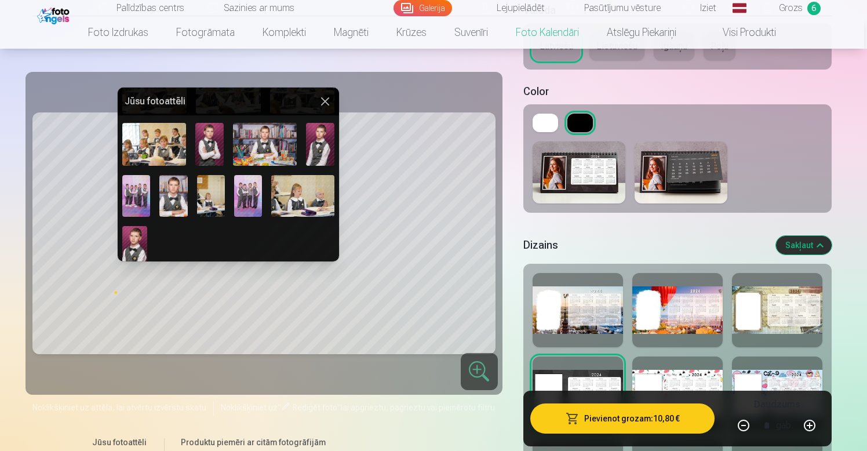
click at [134, 184] on img at bounding box center [136, 196] width 28 height 42
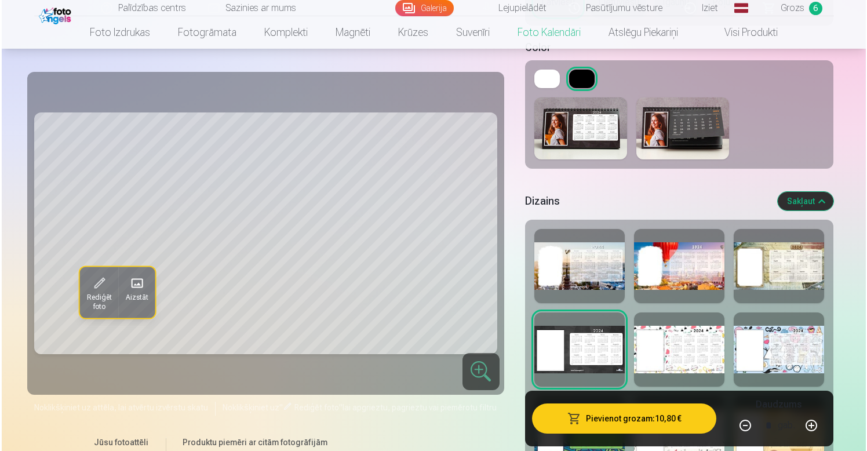
scroll to position [519, 0]
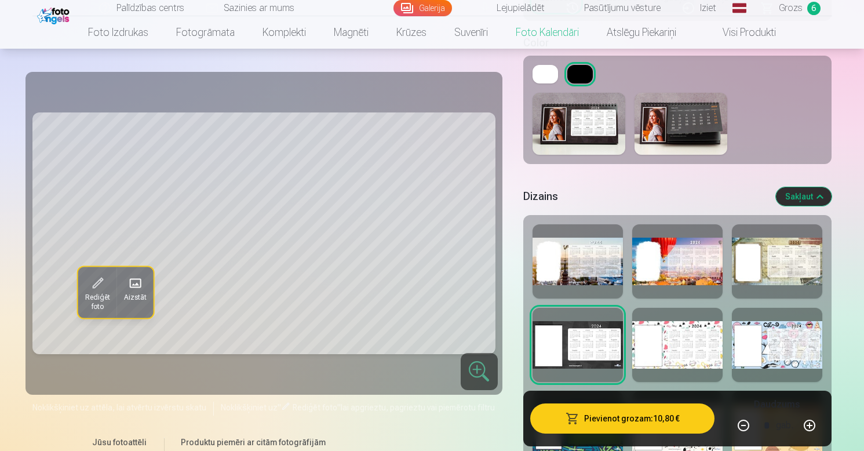
click at [795, 144] on div at bounding box center [677, 123] width 309 height 81
click at [98, 286] on span at bounding box center [96, 283] width 19 height 19
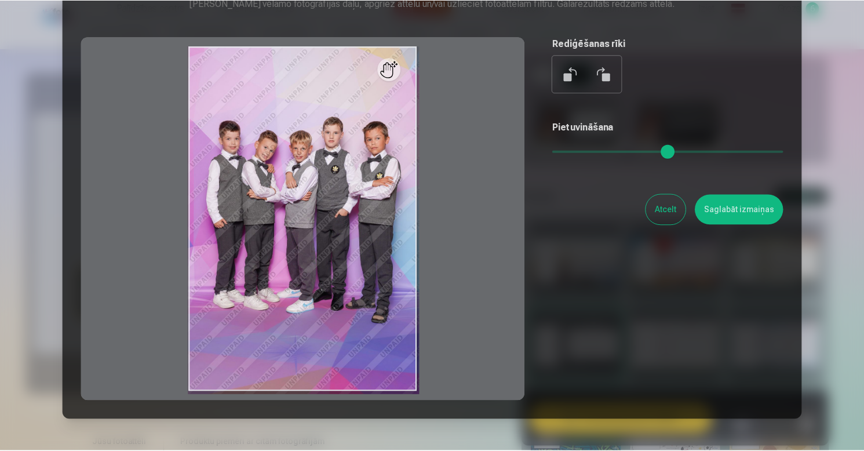
scroll to position [61, 0]
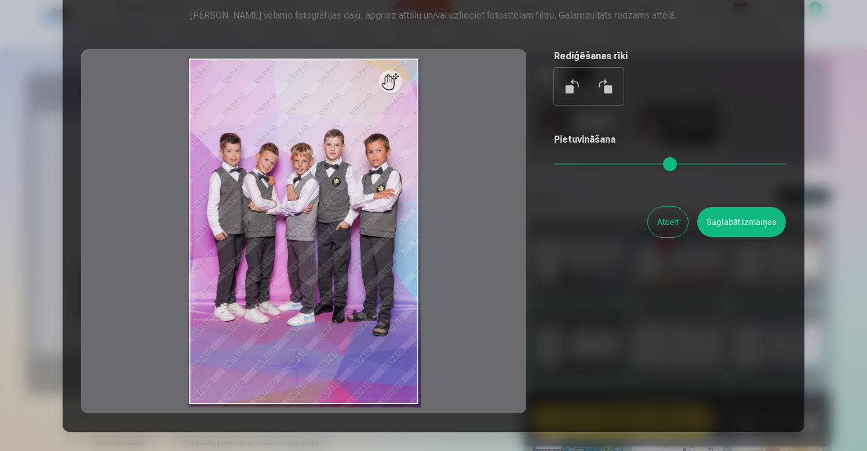
click at [675, 217] on button "Atcelt" at bounding box center [668, 222] width 40 height 30
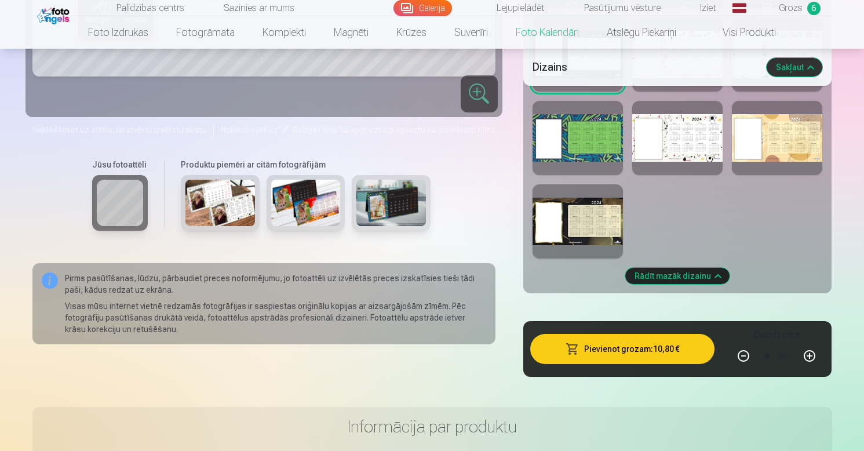
scroll to position [810, 0]
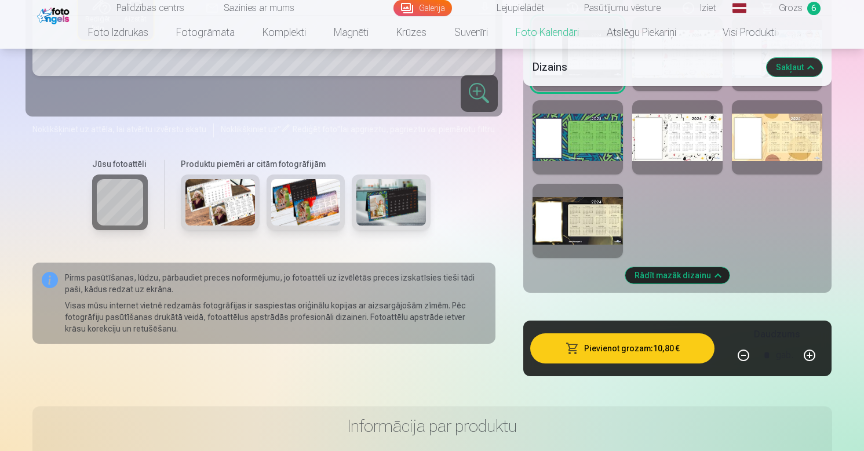
click at [584, 139] on div at bounding box center [578, 137] width 90 height 74
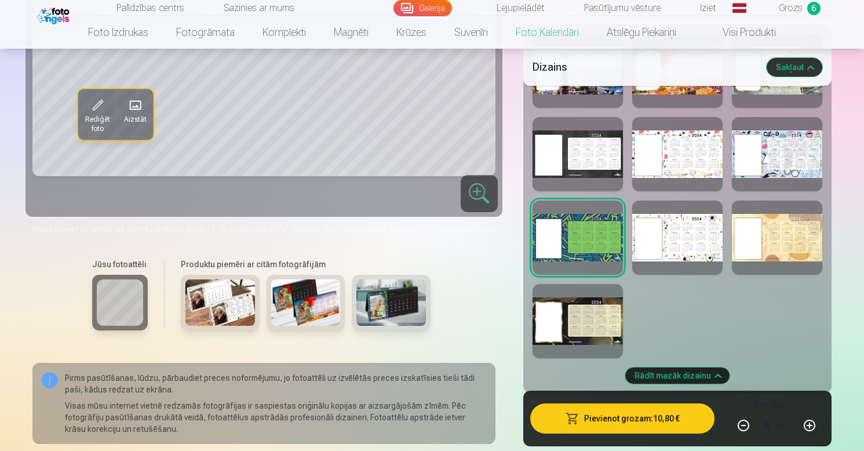
scroll to position [713, 0]
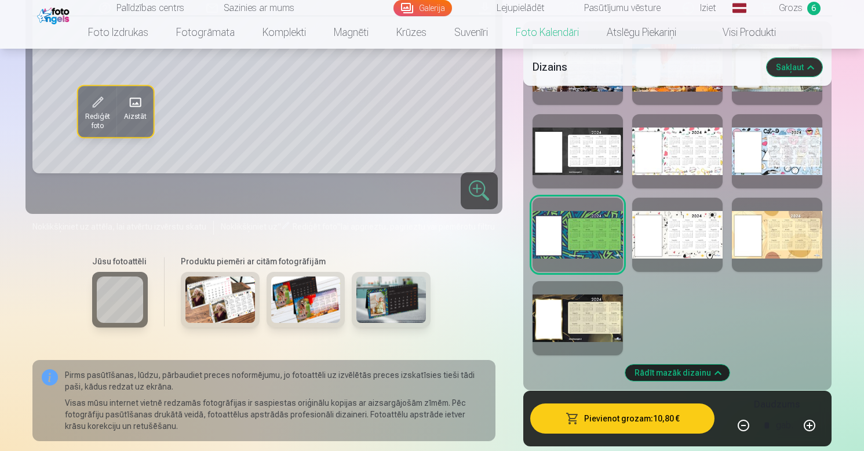
click at [581, 144] on div at bounding box center [578, 151] width 90 height 74
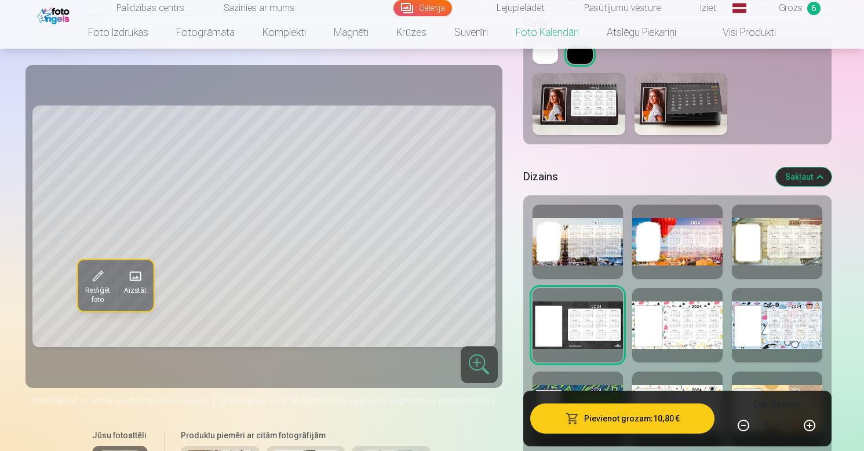
scroll to position [520, 0]
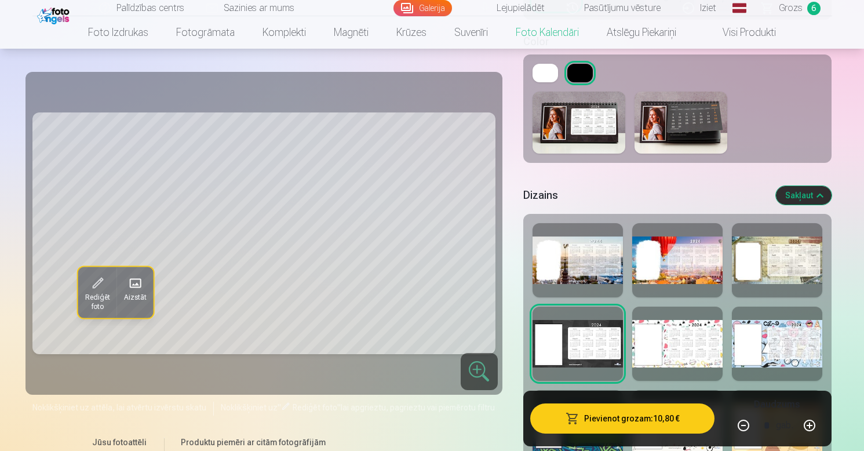
click at [676, 341] on div at bounding box center [677, 344] width 90 height 74
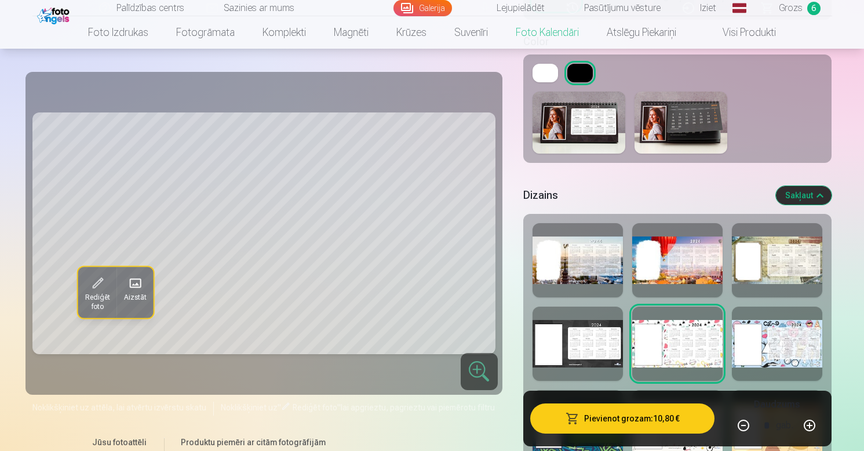
click at [816, 338] on div at bounding box center [777, 344] width 90 height 74
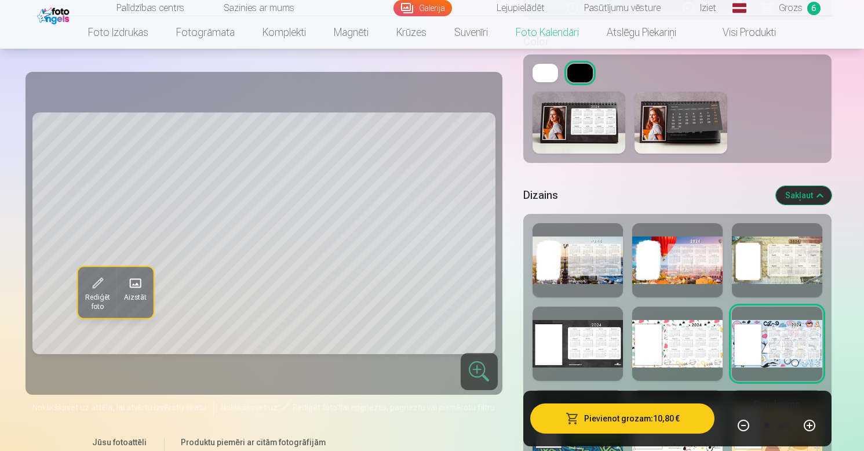
scroll to position [624, 0]
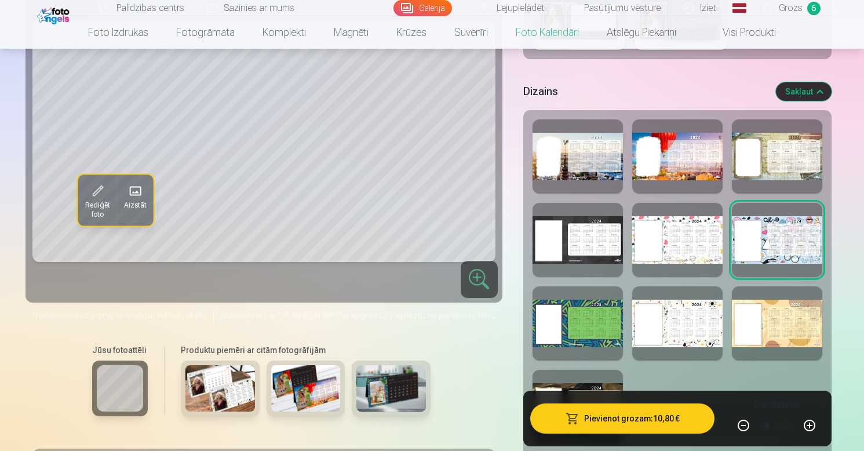
click at [694, 327] on div at bounding box center [677, 323] width 90 height 74
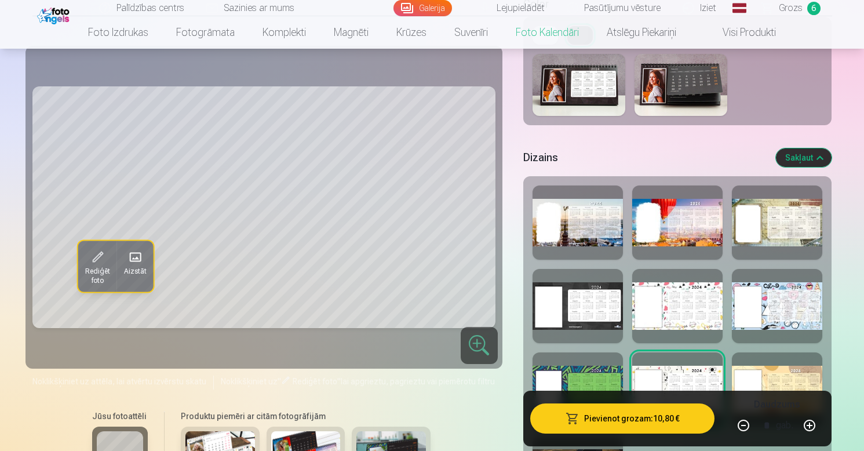
scroll to position [545, 0]
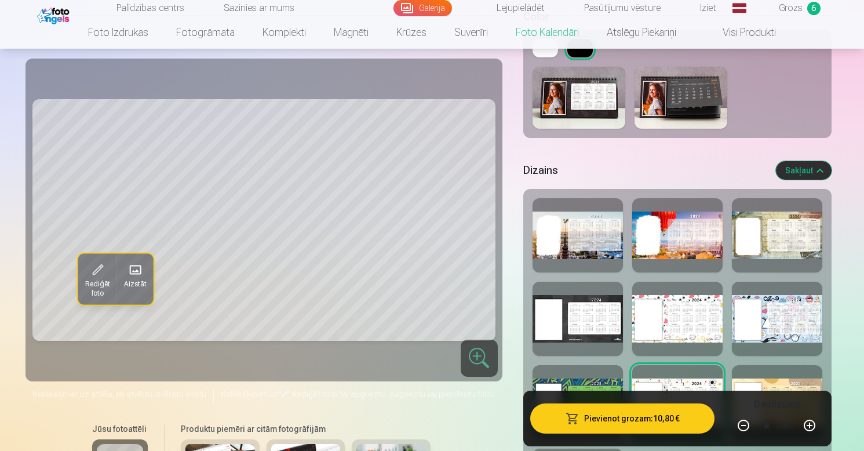
click at [589, 311] on div at bounding box center [578, 319] width 90 height 74
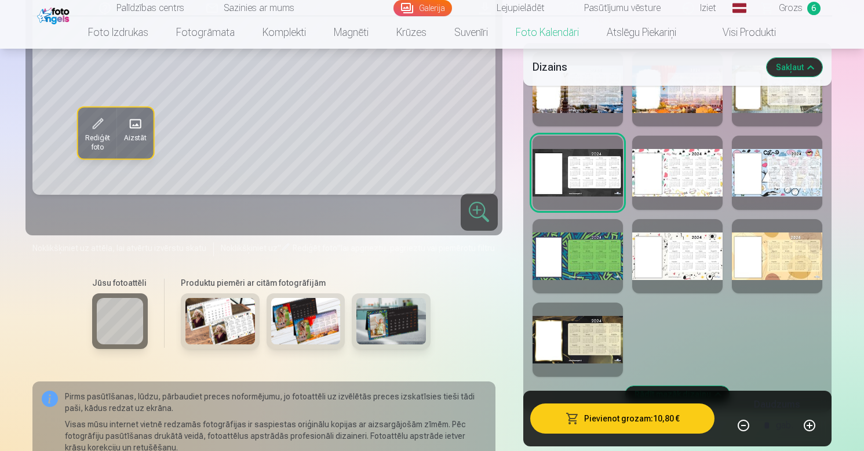
scroll to position [706, 0]
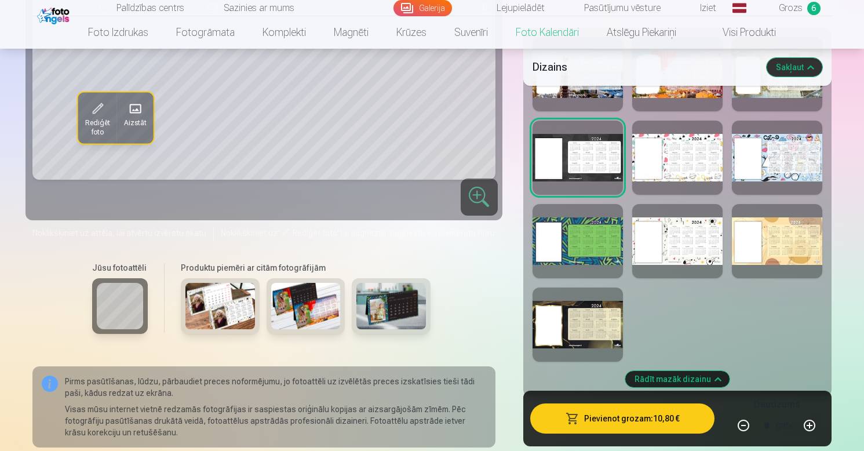
click at [589, 314] on div at bounding box center [578, 324] width 90 height 74
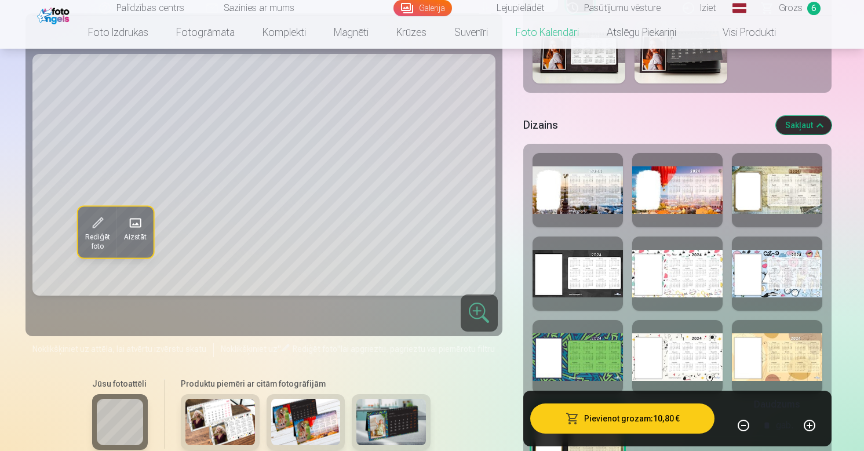
scroll to position [590, 0]
click at [586, 275] on div at bounding box center [578, 273] width 90 height 74
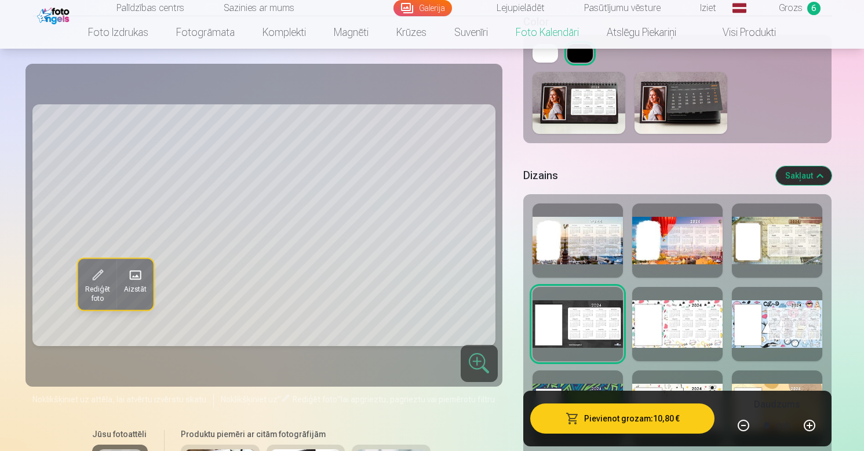
scroll to position [520, 0]
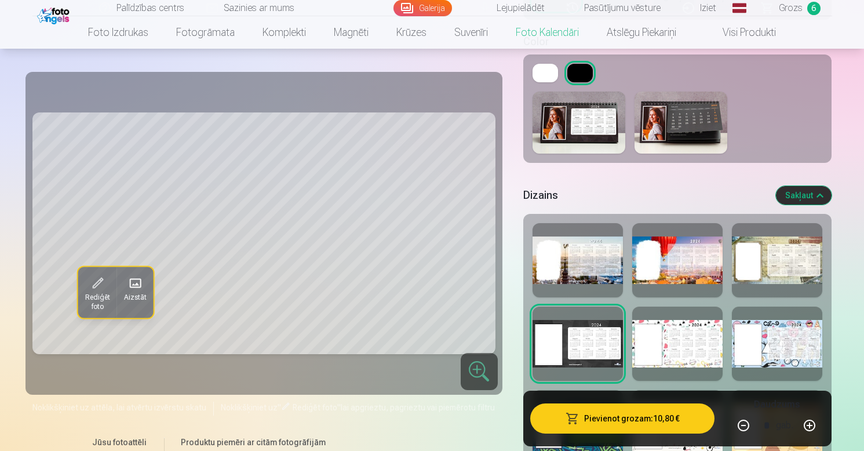
click at [687, 107] on img at bounding box center [681, 123] width 93 height 62
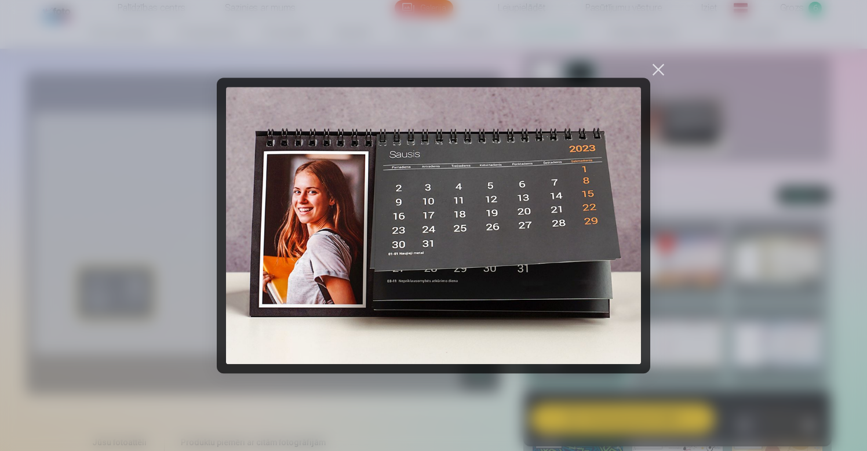
click at [657, 63] on div at bounding box center [658, 69] width 16 height 16
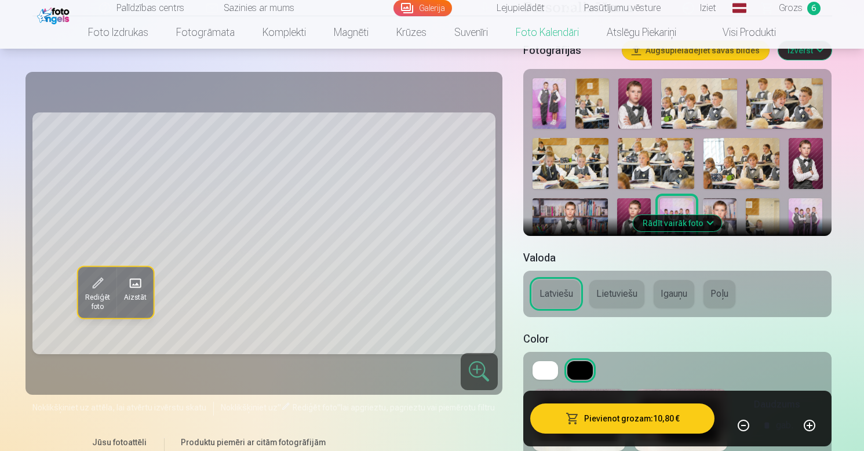
scroll to position [303, 0]
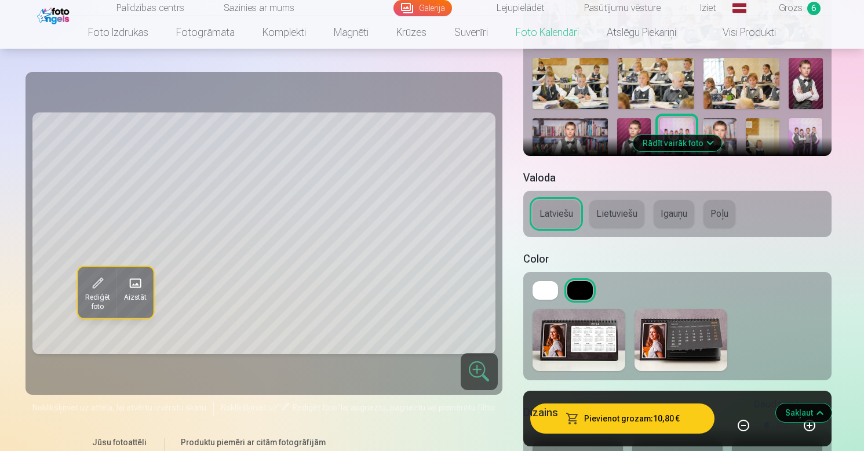
click at [676, 136] on button "Rādīt vairāk foto" at bounding box center [677, 143] width 89 height 16
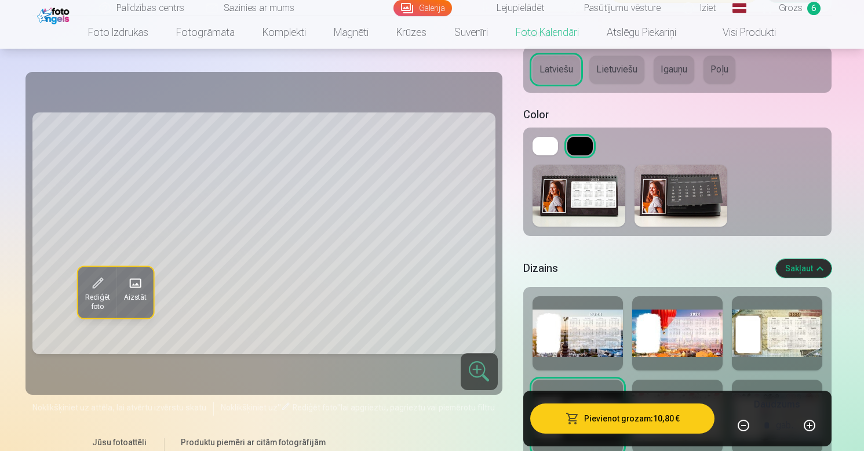
scroll to position [1142, 0]
click at [673, 209] on img at bounding box center [681, 195] width 93 height 62
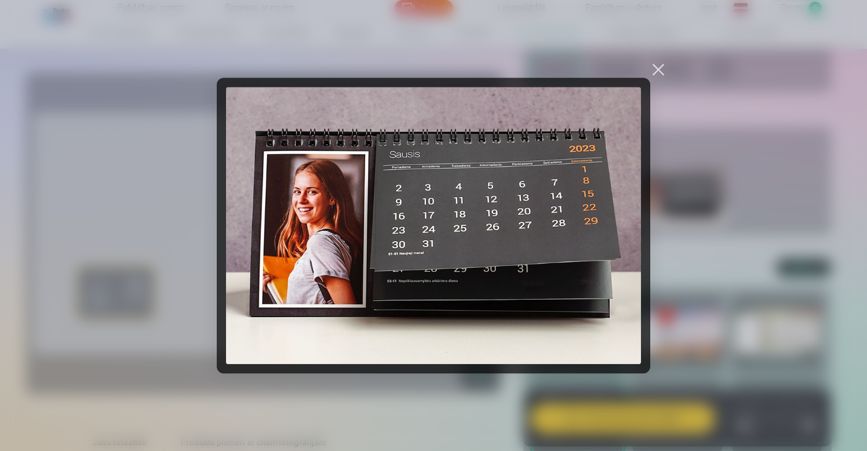
click at [658, 63] on div at bounding box center [658, 69] width 16 height 16
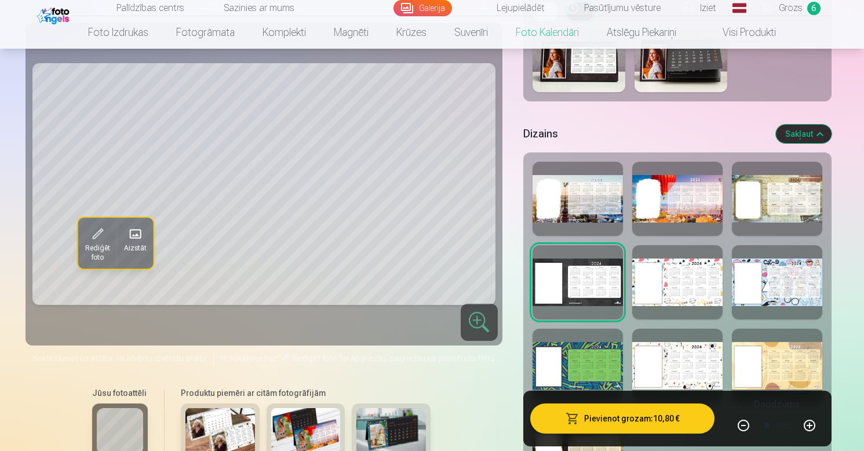
scroll to position [1330, 0]
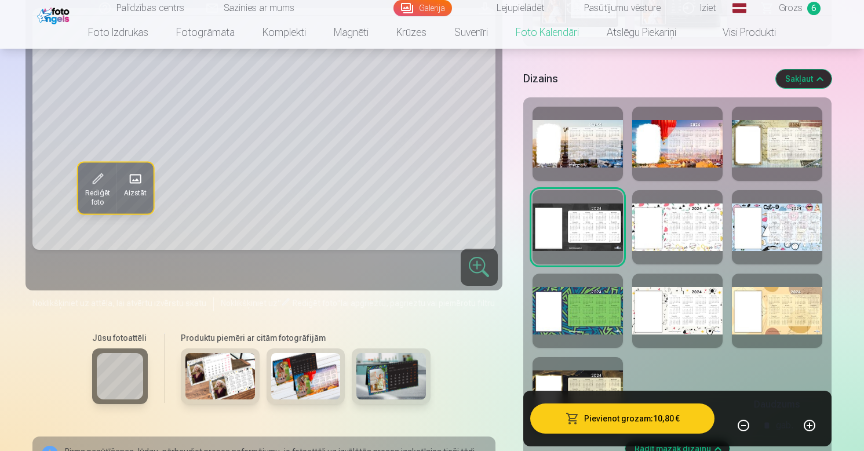
click at [403, 377] on img at bounding box center [391, 375] width 70 height 46
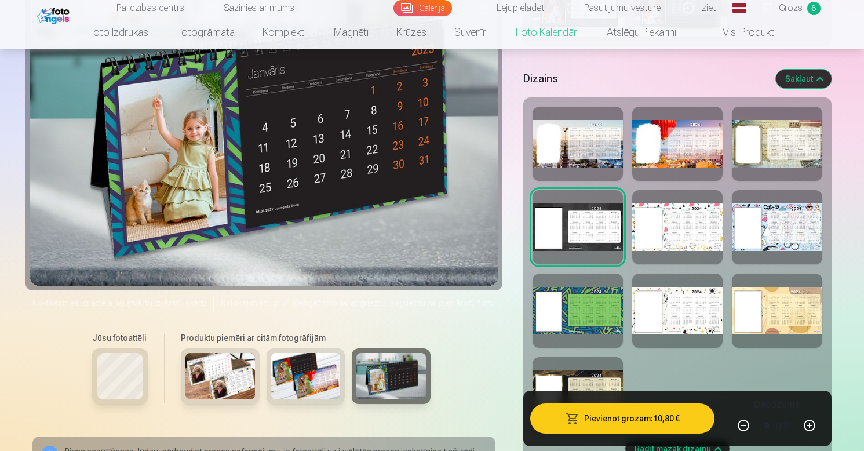
click at [403, 377] on img at bounding box center [391, 375] width 70 height 46
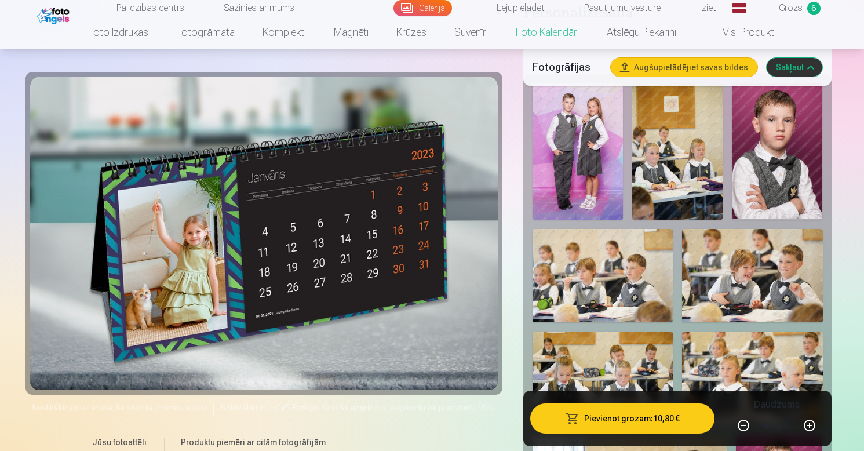
scroll to position [299, 0]
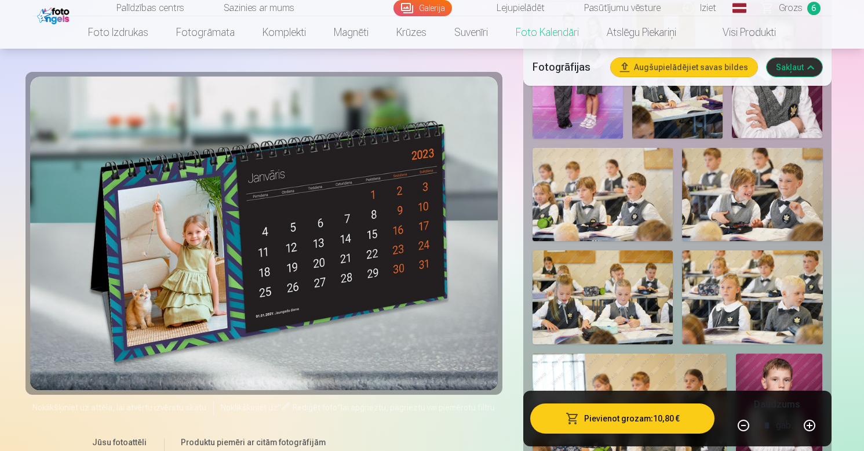
click at [290, 185] on div at bounding box center [264, 232] width 468 height 313
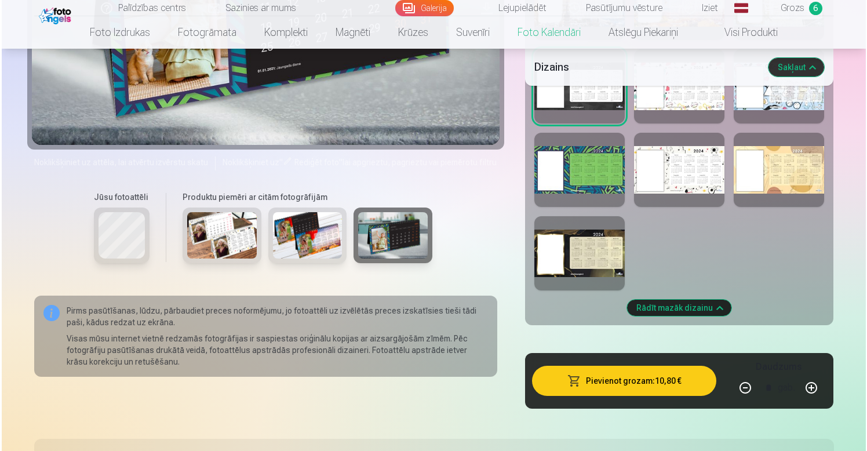
scroll to position [1485, 0]
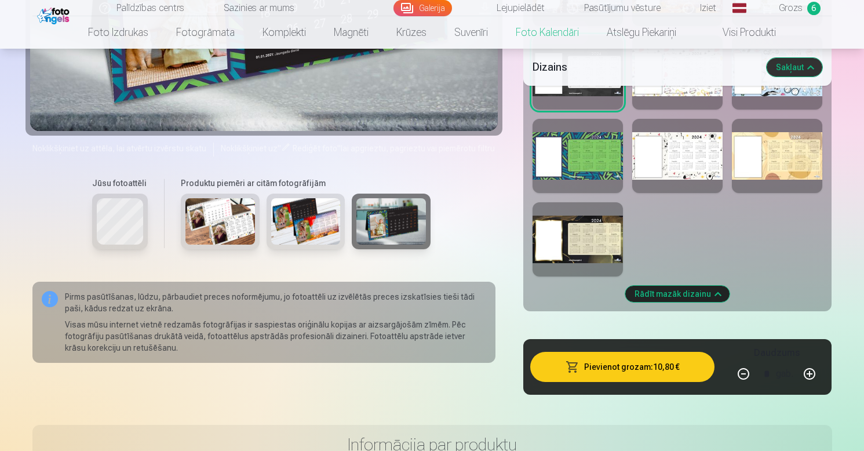
click at [623, 369] on button "Pievienot grozam : 10,80 €" at bounding box center [622, 367] width 185 height 30
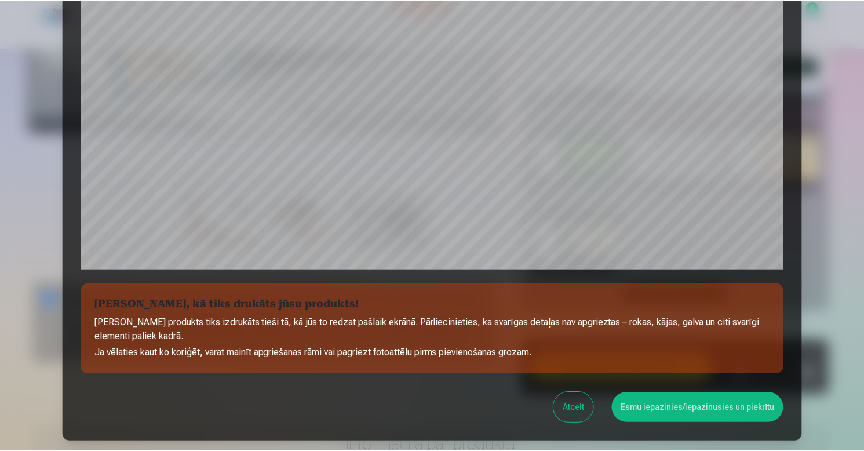
scroll to position [384, 0]
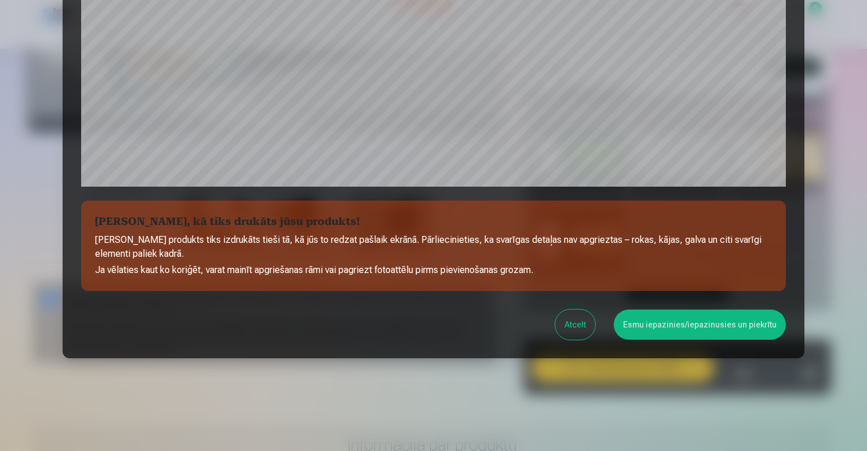
click at [585, 320] on button "Atcelt" at bounding box center [575, 324] width 40 height 30
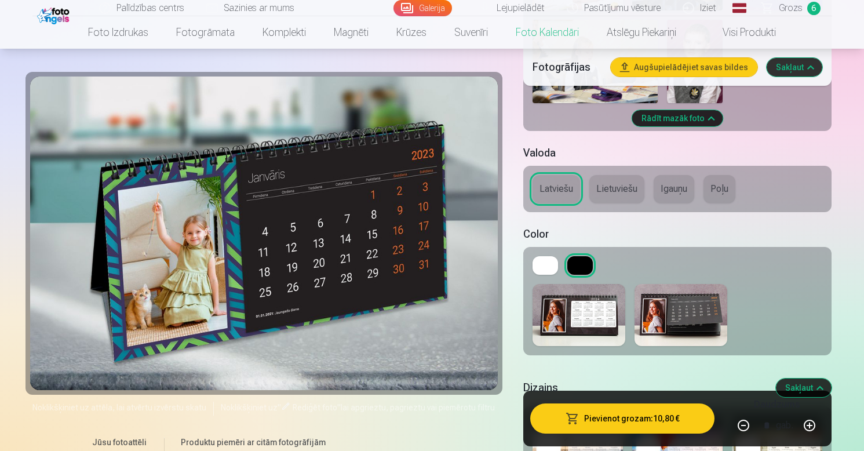
scroll to position [1023, 0]
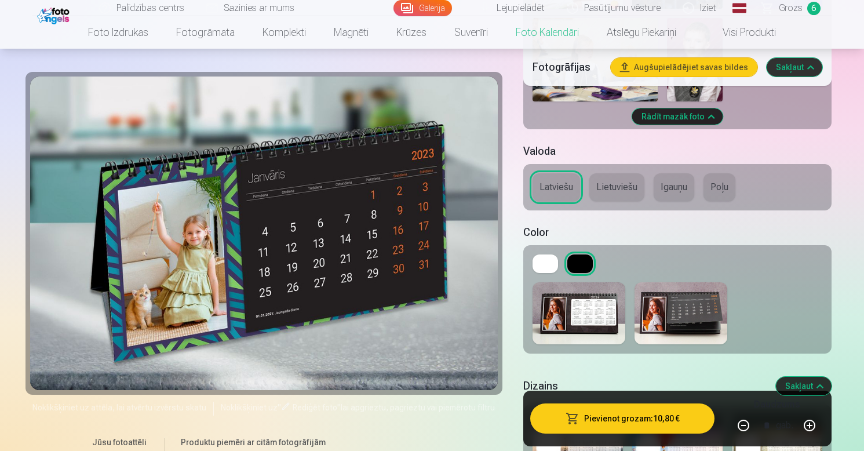
click at [702, 286] on img at bounding box center [681, 313] width 93 height 62
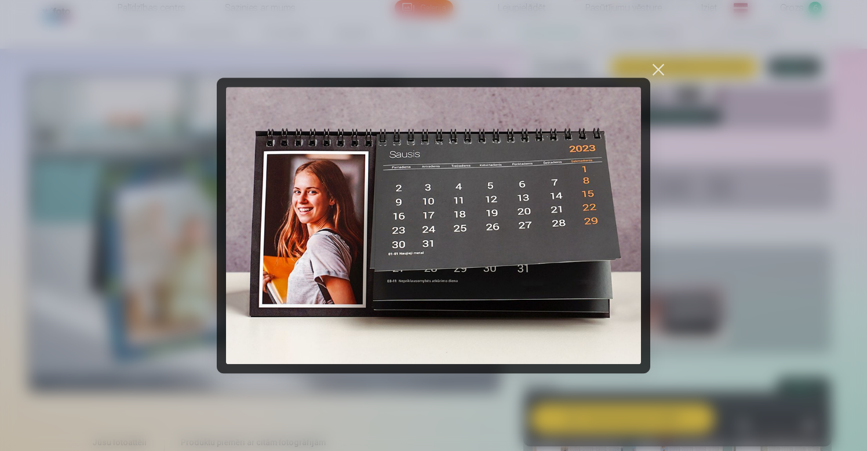
click at [658, 72] on div at bounding box center [658, 69] width 16 height 16
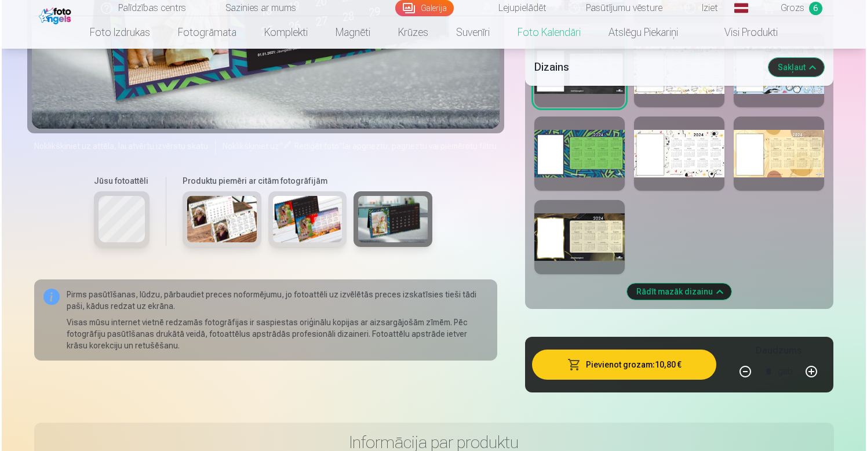
scroll to position [1514, 0]
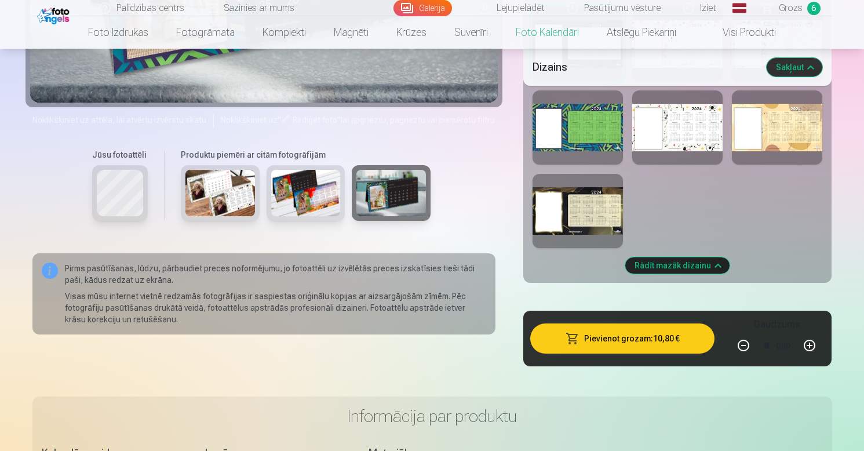
click at [381, 181] on img at bounding box center [391, 192] width 70 height 46
click at [660, 337] on button "Pievienot grozam : 10,80 €" at bounding box center [622, 338] width 185 height 30
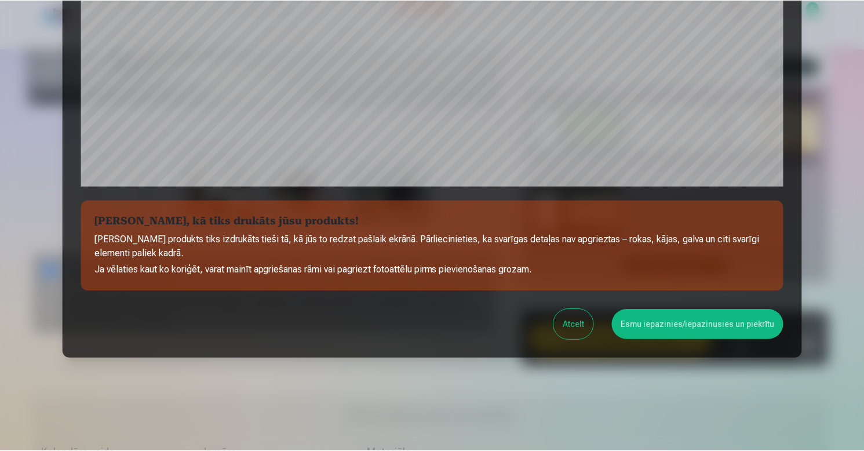
scroll to position [384, 0]
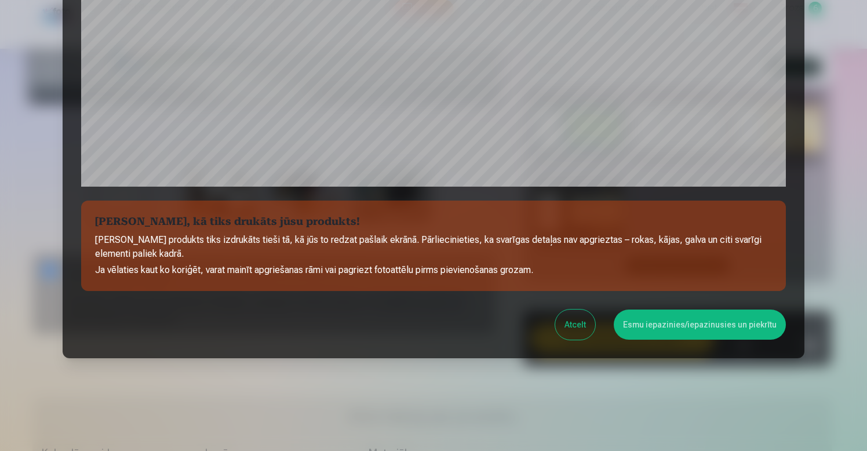
click at [691, 325] on button "Esmu iepazinies/iepazinusies un piekrītu" at bounding box center [700, 324] width 172 height 30
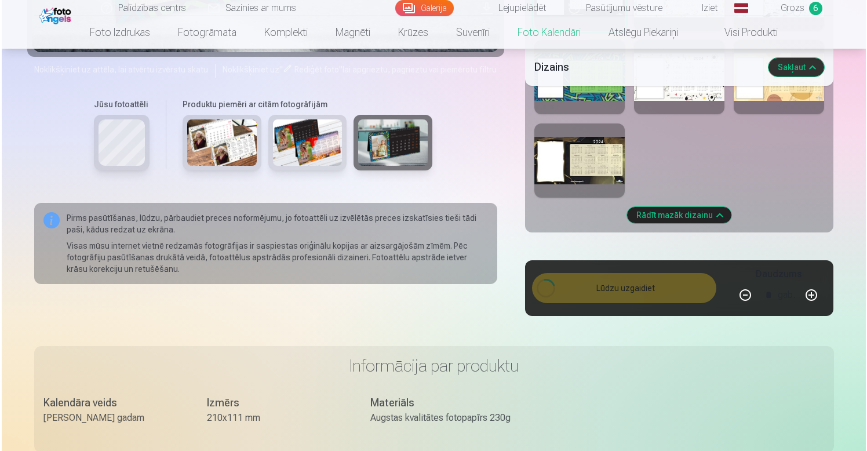
scroll to position [1565, 0]
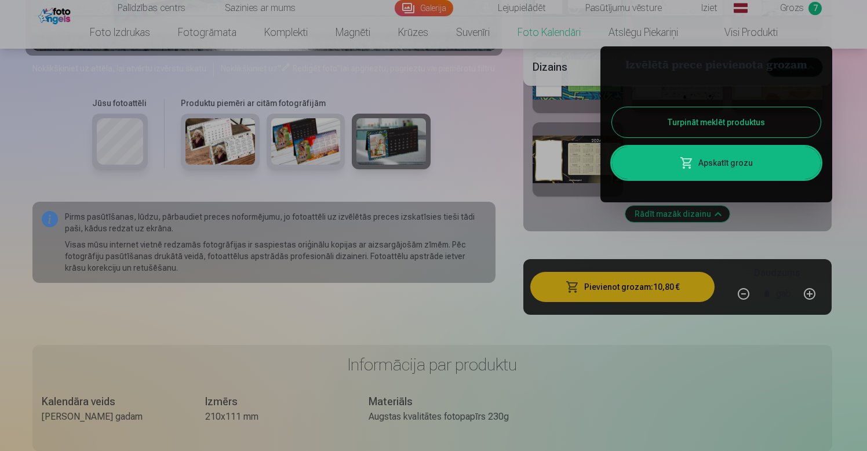
click at [688, 163] on span at bounding box center [687, 163] width 14 height 14
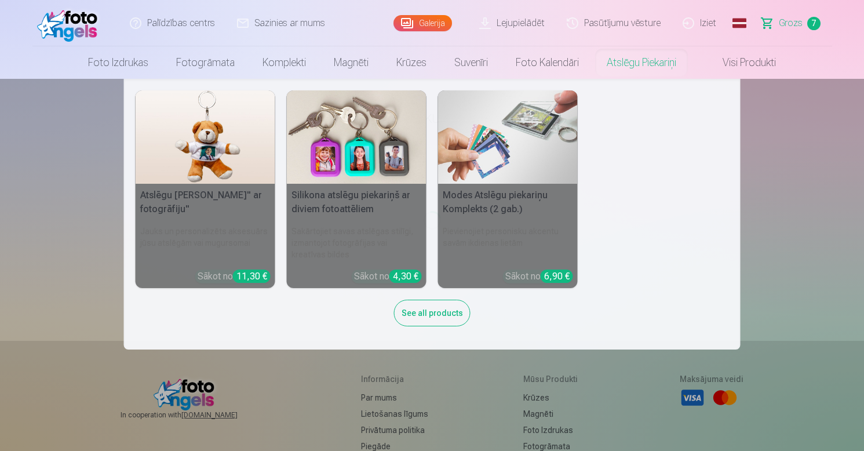
click at [432, 309] on div "See all products" at bounding box center [432, 313] width 76 height 27
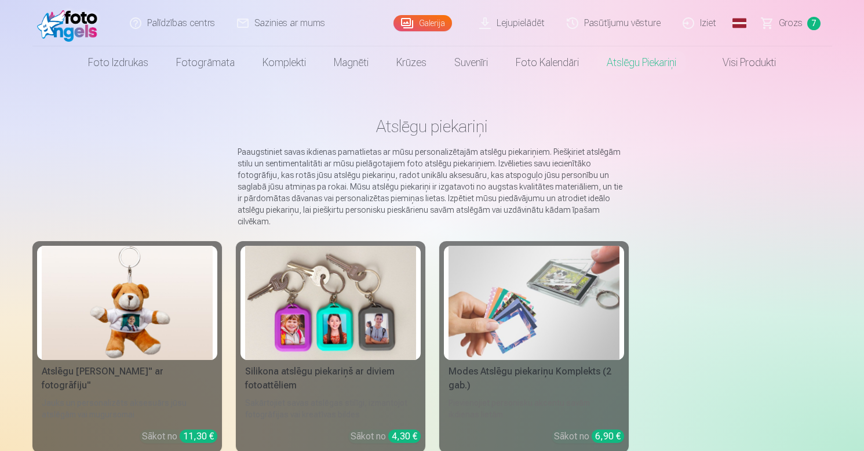
click at [165, 300] on img at bounding box center [127, 303] width 171 height 114
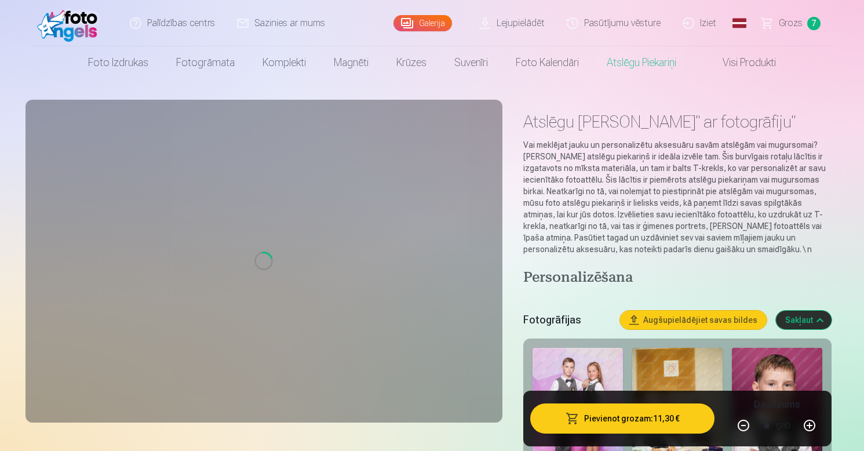
click at [789, 26] on span "Grozs" at bounding box center [791, 23] width 24 height 14
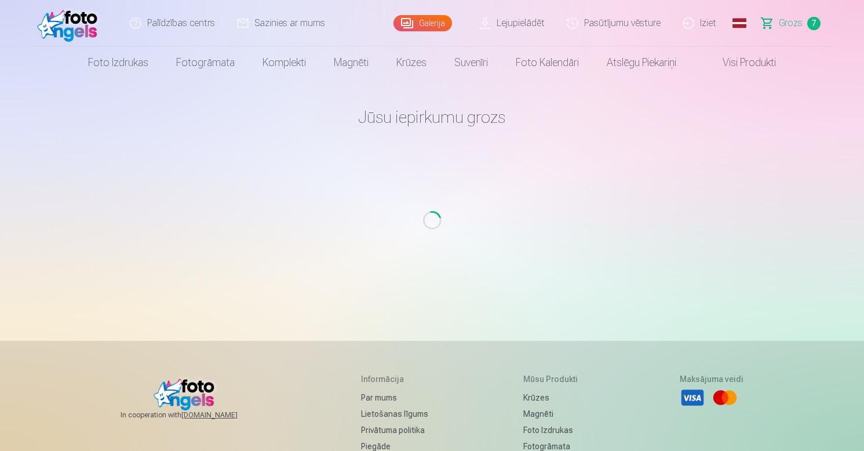
click at [776, 132] on div "[PERSON_NAME] iepirkumu grozs Loading..." at bounding box center [432, 329] width 695 height 659
click at [82, 16] on img at bounding box center [70, 23] width 67 height 37
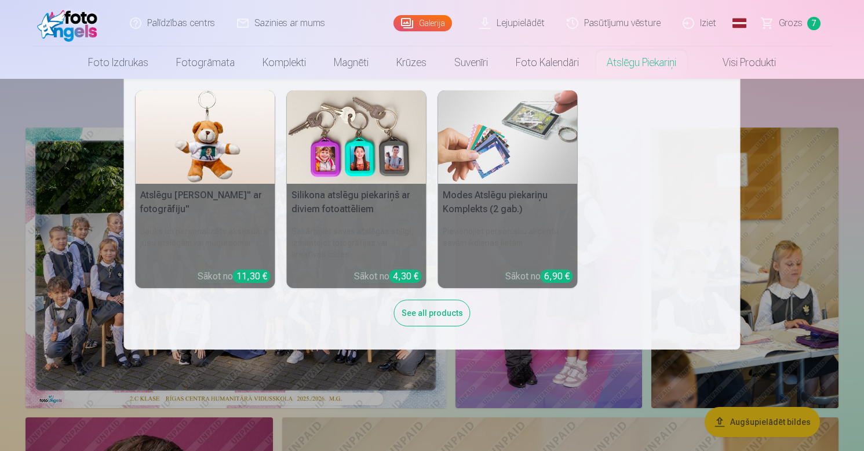
click at [650, 64] on link "Atslēgu piekariņi" at bounding box center [641, 62] width 97 height 32
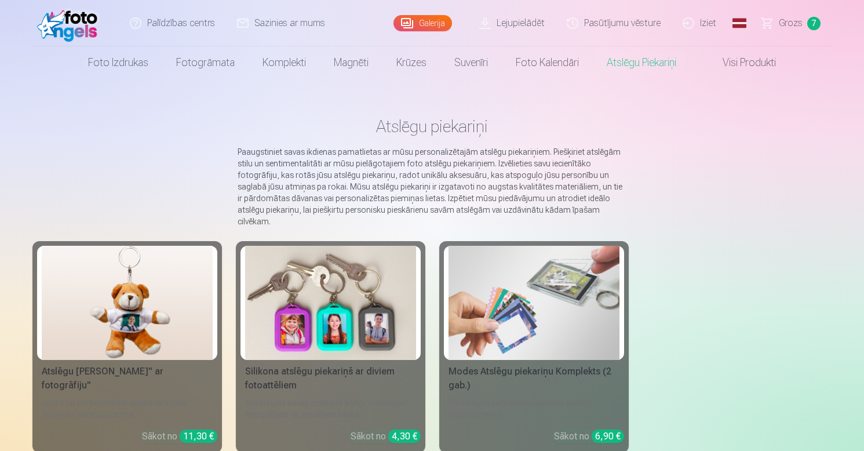
click at [372, 299] on img at bounding box center [330, 303] width 171 height 114
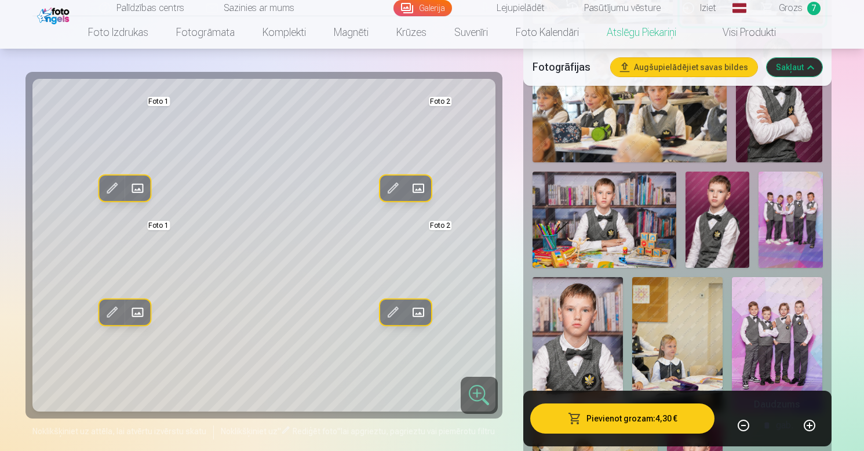
scroll to position [723, 0]
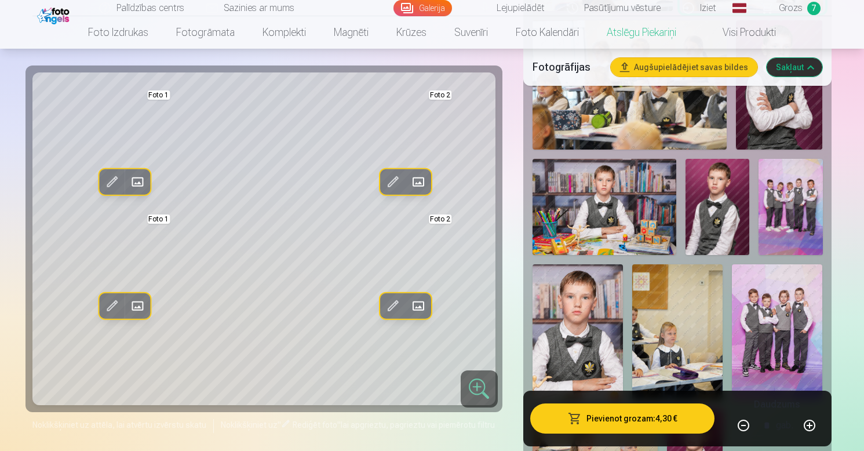
click at [572, 320] on img at bounding box center [578, 332] width 90 height 136
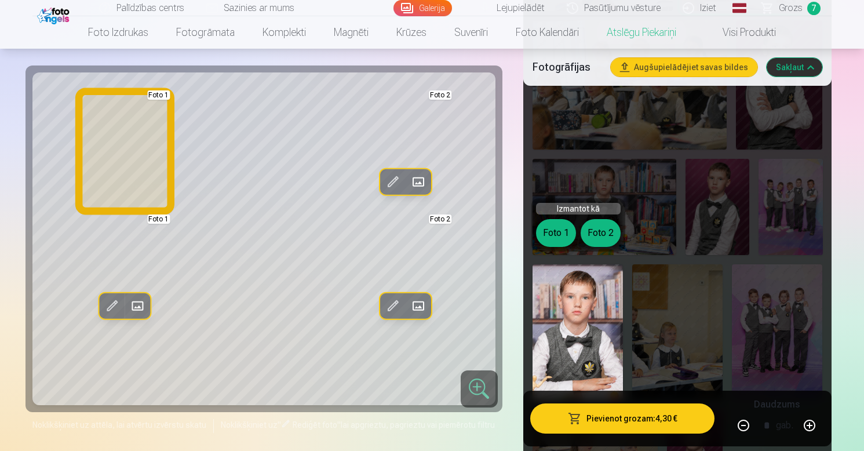
click at [553, 235] on button "Foto 1" at bounding box center [556, 233] width 40 height 28
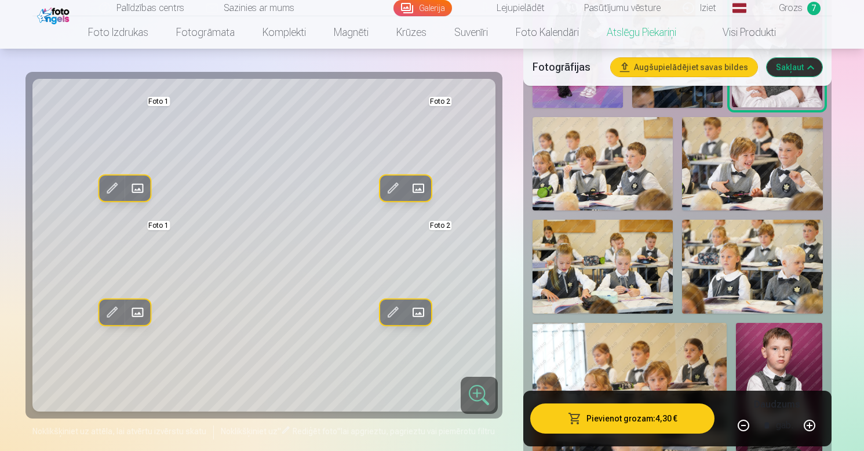
scroll to position [415, 0]
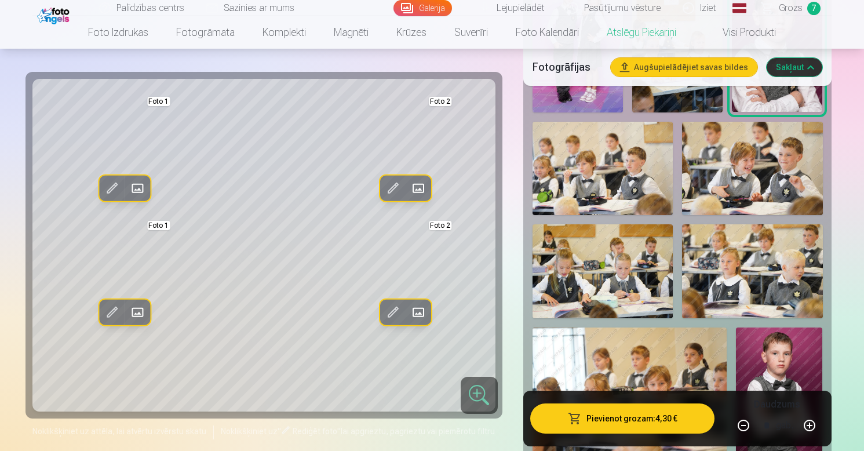
click at [759, 150] on img at bounding box center [752, 169] width 140 height 94
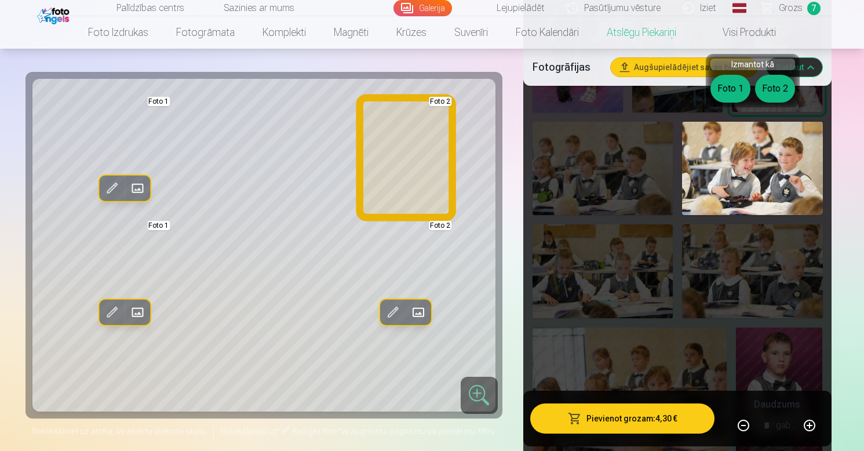
click at [774, 88] on button "Foto 2" at bounding box center [775, 89] width 40 height 28
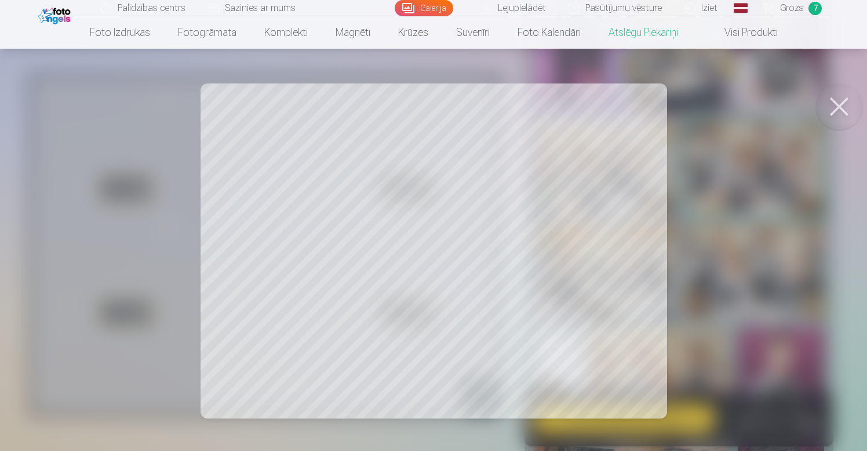
click at [843, 103] on button at bounding box center [839, 106] width 46 height 46
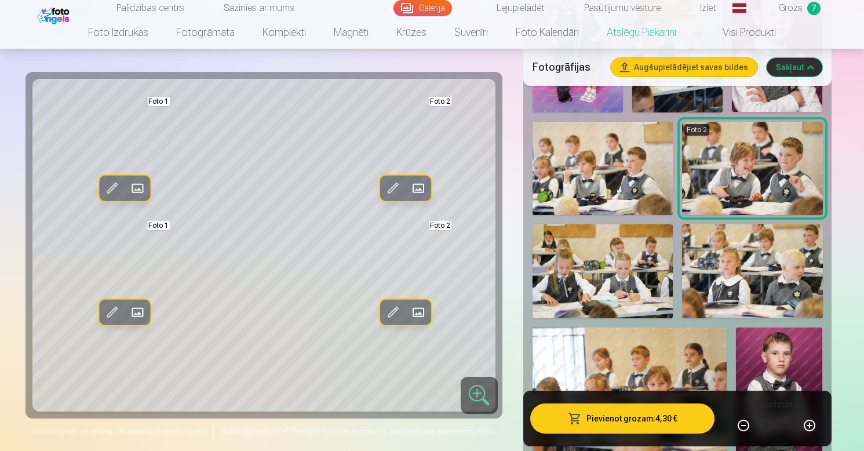
click at [394, 310] on span at bounding box center [393, 312] width 19 height 19
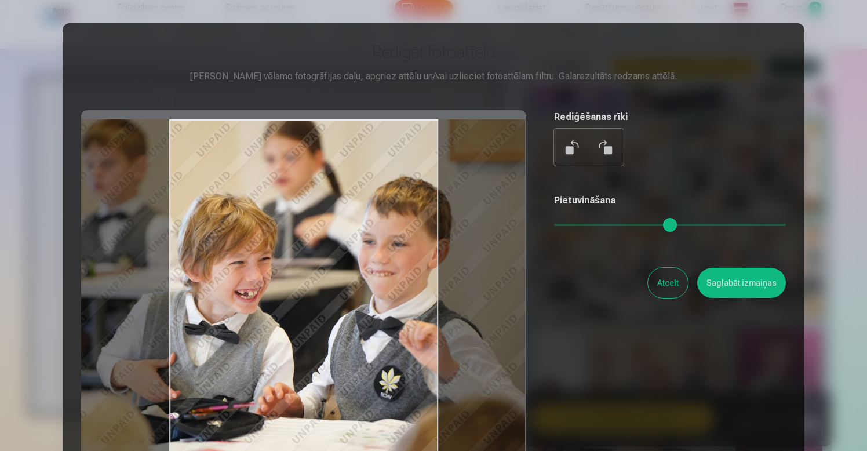
drag, startPoint x: 380, startPoint y: 272, endPoint x: 339, endPoint y: 260, distance: 42.2
click at [339, 260] on div at bounding box center [303, 292] width 445 height 364
click at [340, 260] on div at bounding box center [303, 292] width 445 height 364
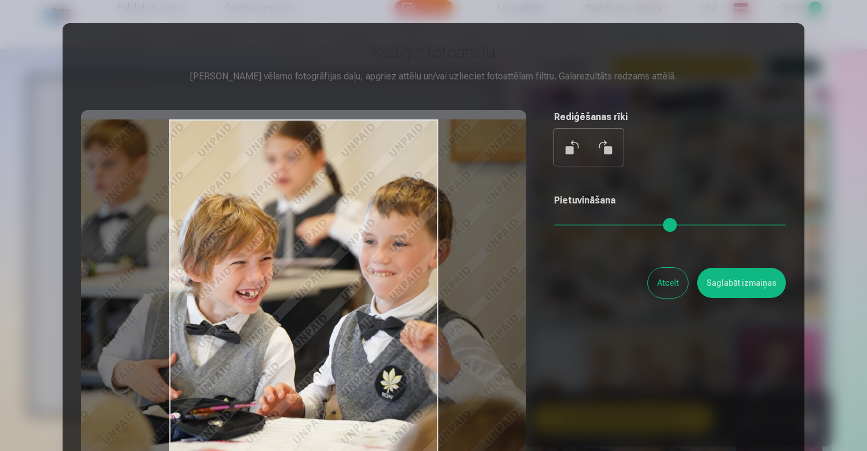
click at [747, 285] on button "Saglabāt izmaiņas" at bounding box center [741, 283] width 89 height 30
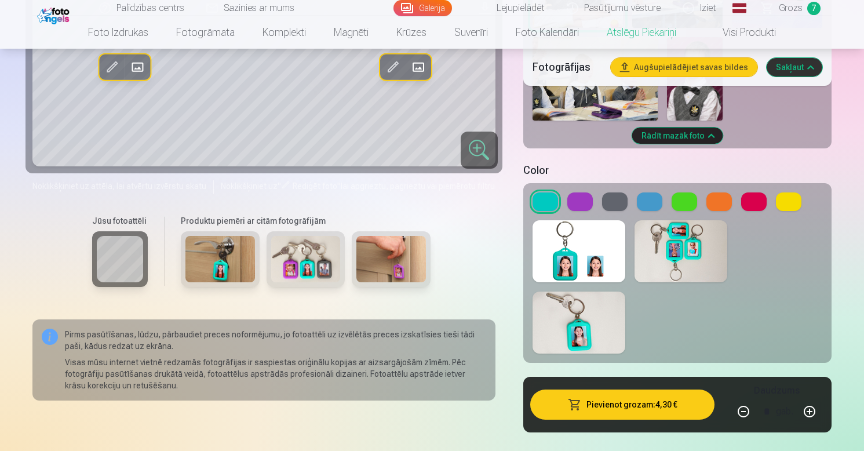
scroll to position [1074, 0]
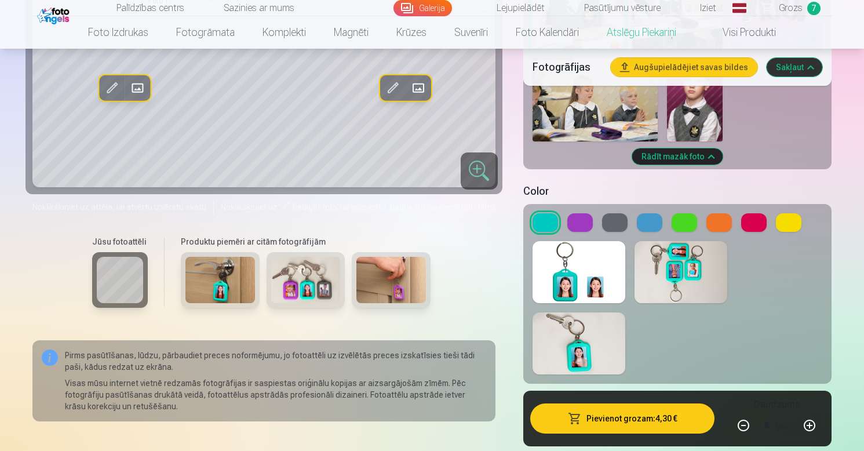
click at [610, 213] on button at bounding box center [614, 222] width 25 height 19
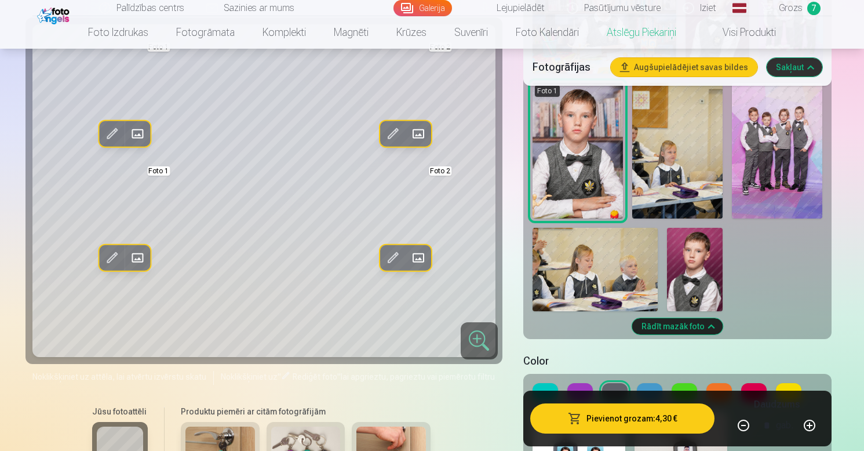
scroll to position [987, 0]
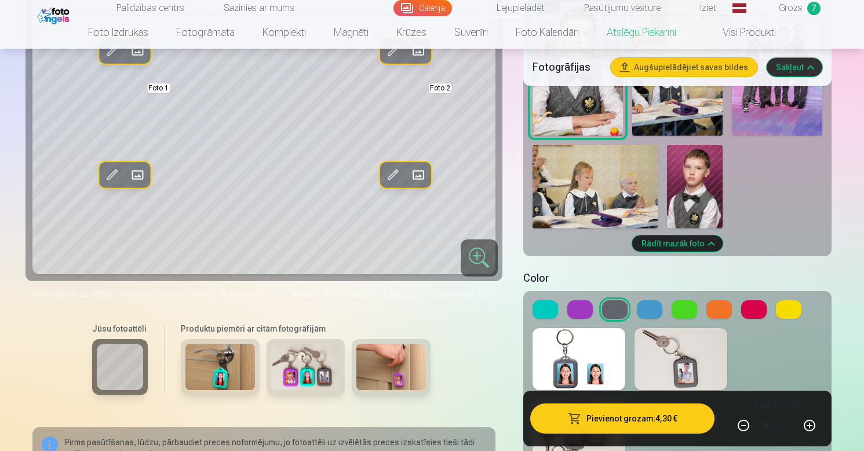
click at [654, 300] on button at bounding box center [649, 309] width 25 height 19
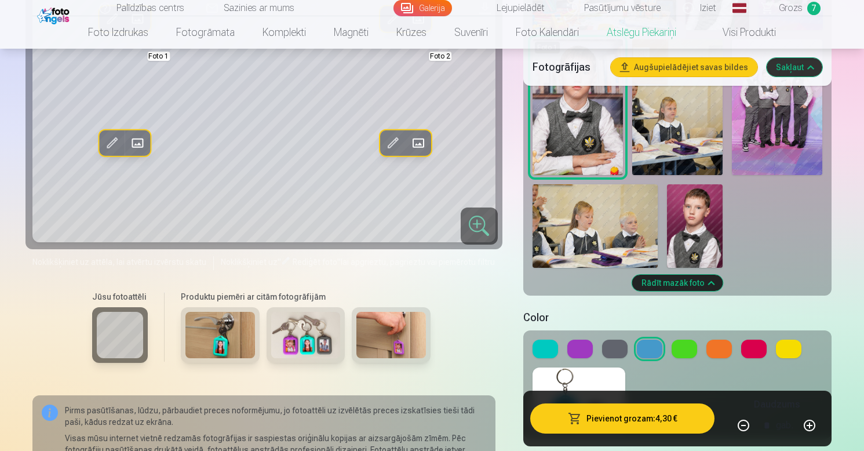
scroll to position [982, 0]
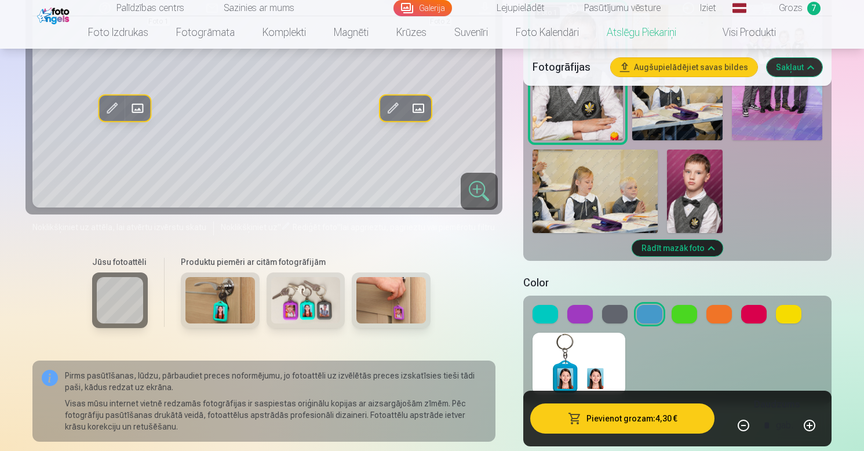
click at [578, 305] on button at bounding box center [579, 314] width 25 height 19
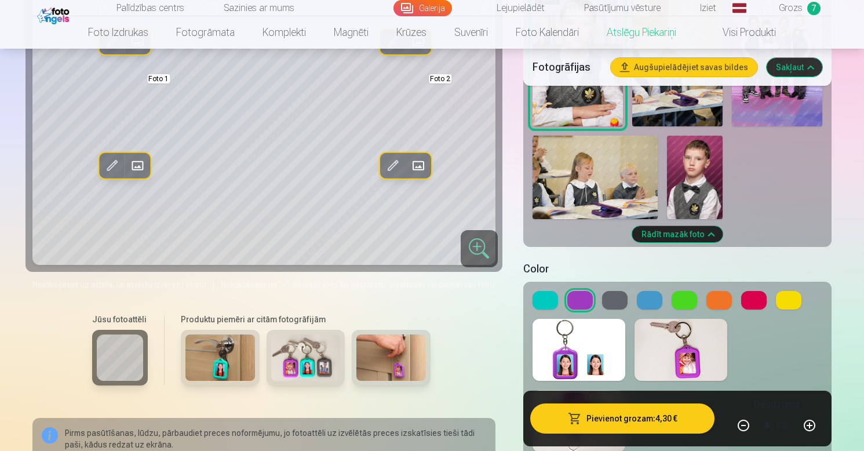
scroll to position [997, 0]
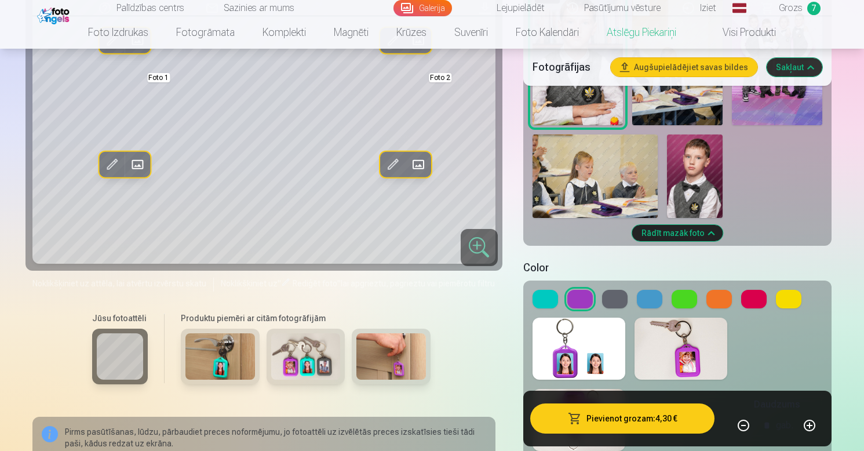
click at [724, 290] on button at bounding box center [718, 299] width 25 height 19
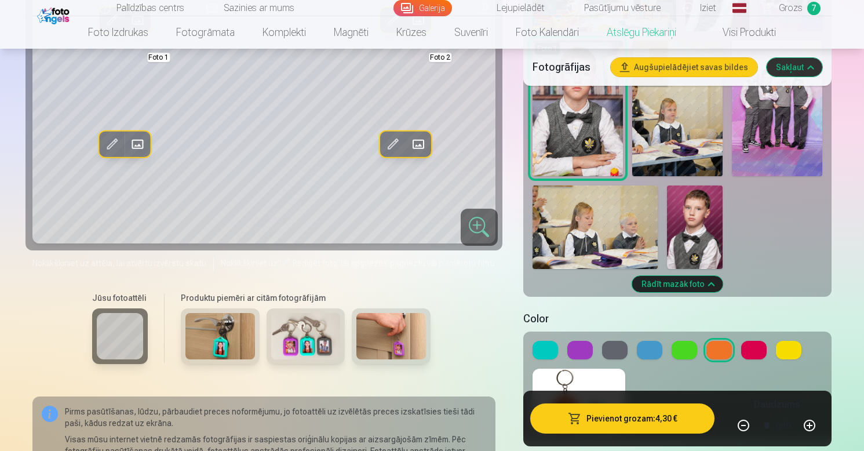
scroll to position [946, 0]
click at [754, 341] on button at bounding box center [753, 350] width 25 height 19
click at [794, 341] on button at bounding box center [788, 350] width 25 height 19
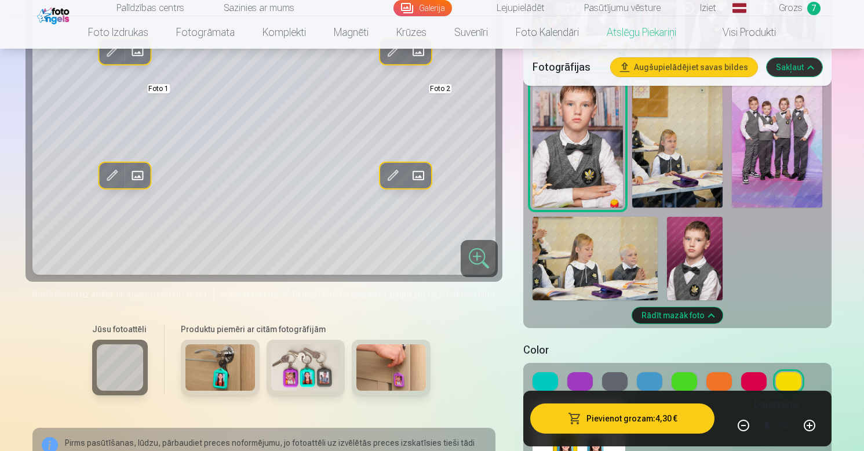
scroll to position [914, 0]
click at [645, 373] on button at bounding box center [649, 382] width 25 height 19
click at [614, 373] on button at bounding box center [614, 382] width 25 height 19
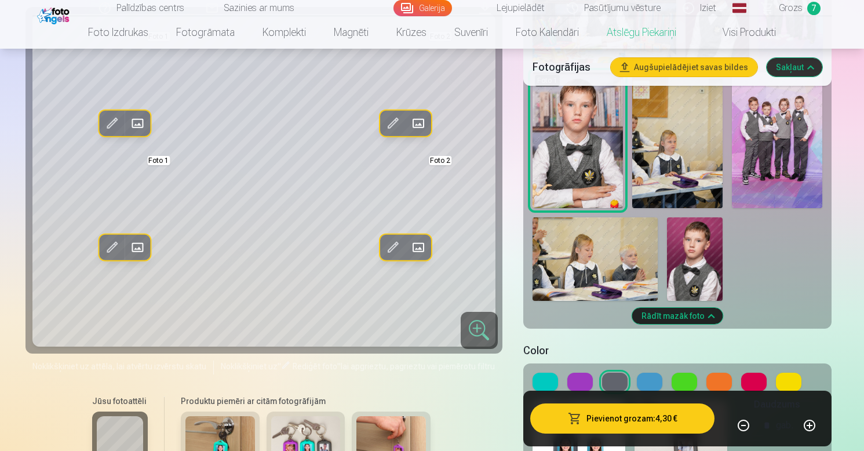
click at [685, 373] on button at bounding box center [684, 382] width 25 height 19
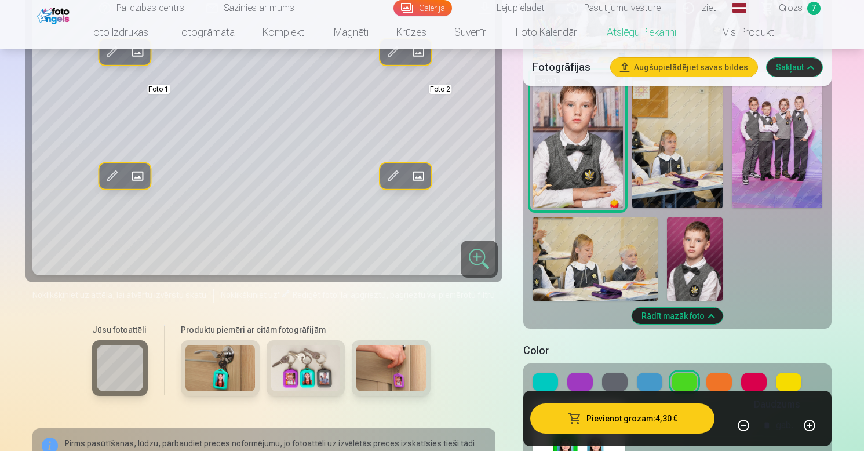
click at [547, 373] on button at bounding box center [545, 382] width 25 height 19
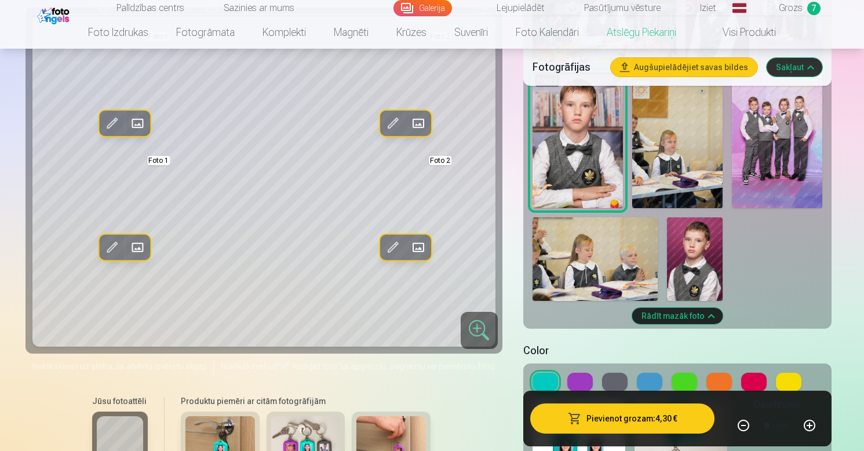
click at [582, 373] on button at bounding box center [579, 382] width 25 height 19
click at [549, 373] on button at bounding box center [545, 382] width 25 height 19
click at [628, 373] on div at bounding box center [678, 382] width 290 height 19
click at [619, 373] on button at bounding box center [614, 382] width 25 height 19
click at [655, 373] on button at bounding box center [649, 382] width 25 height 19
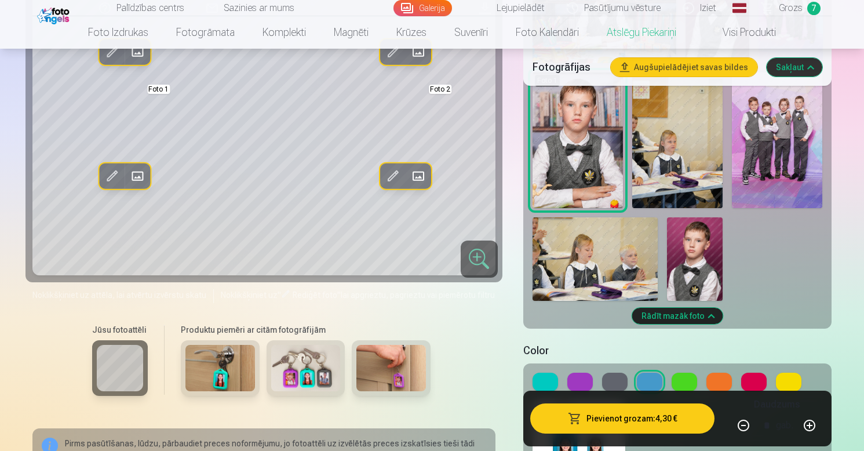
click at [685, 374] on button at bounding box center [684, 382] width 25 height 19
click at [724, 374] on button at bounding box center [718, 382] width 25 height 19
click at [754, 373] on button at bounding box center [753, 382] width 25 height 19
click at [794, 374] on button at bounding box center [788, 382] width 25 height 19
click at [715, 373] on button at bounding box center [718, 382] width 25 height 19
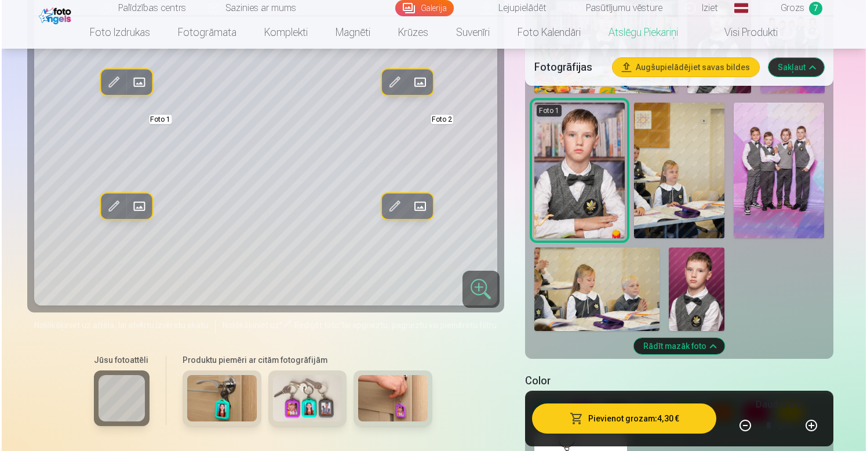
scroll to position [884, 0]
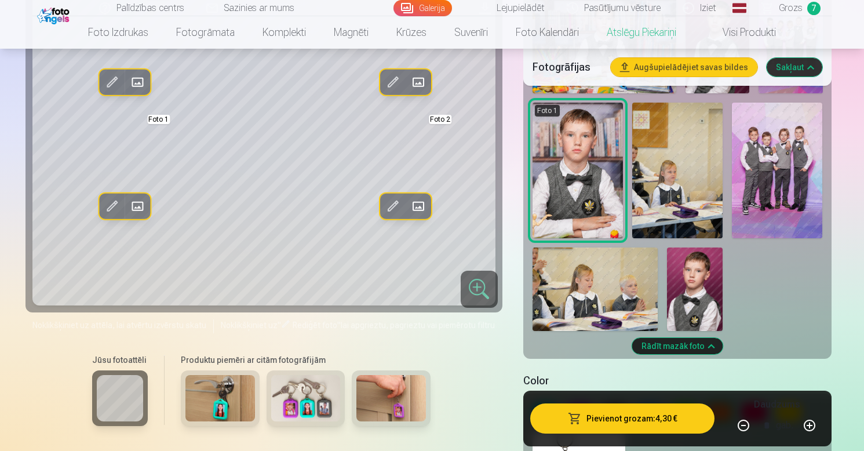
click at [616, 421] on button "Pievienot grozam : 4,30 €" at bounding box center [622, 418] width 185 height 30
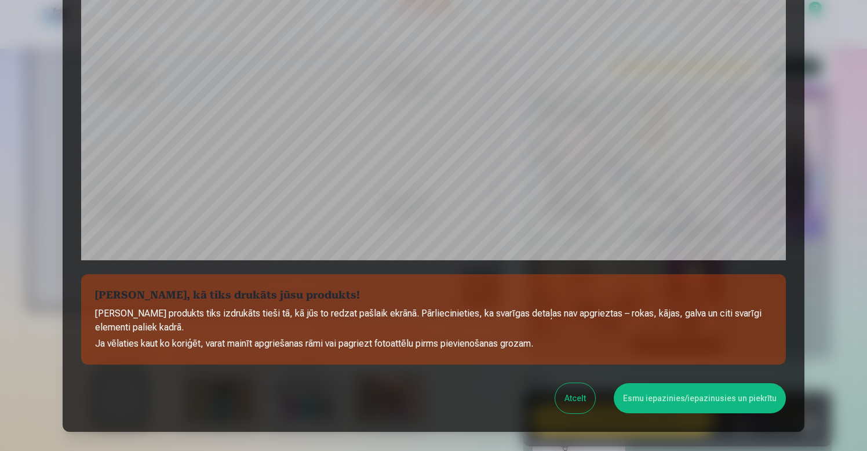
scroll to position [308, 0]
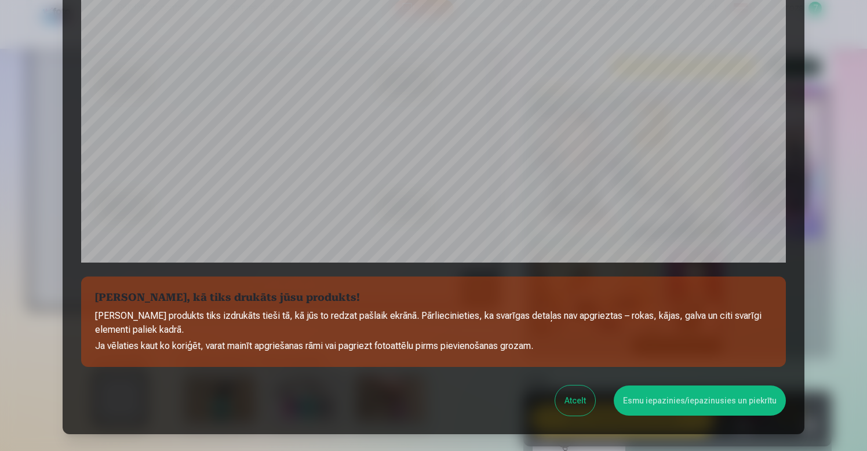
click at [686, 401] on button "Esmu iepazinies/iepazinusies un piekrītu" at bounding box center [700, 400] width 172 height 30
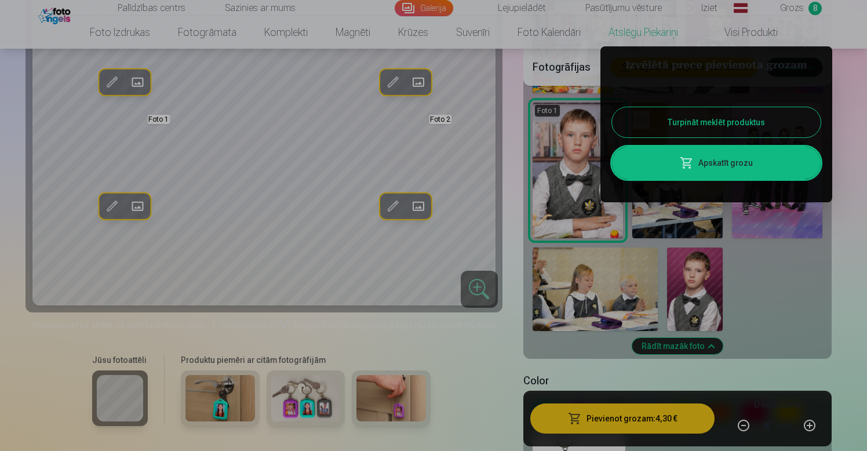
click at [722, 166] on link "Apskatīt grozu" at bounding box center [716, 163] width 209 height 32
